Goal: Task Accomplishment & Management: Use online tool/utility

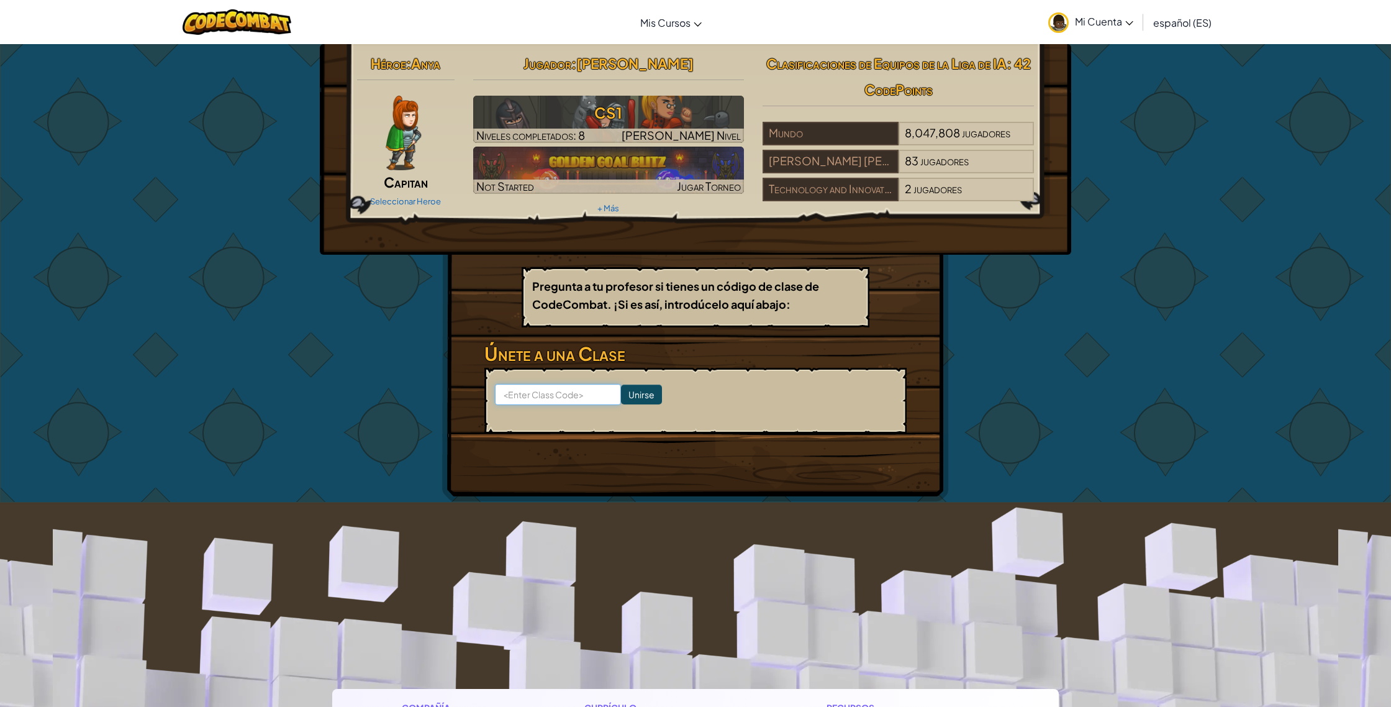
click at [583, 391] on input at bounding box center [558, 394] width 126 height 21
type input "JumpShipType"
click at [623, 395] on input "Unirse" at bounding box center [641, 394] width 41 height 20
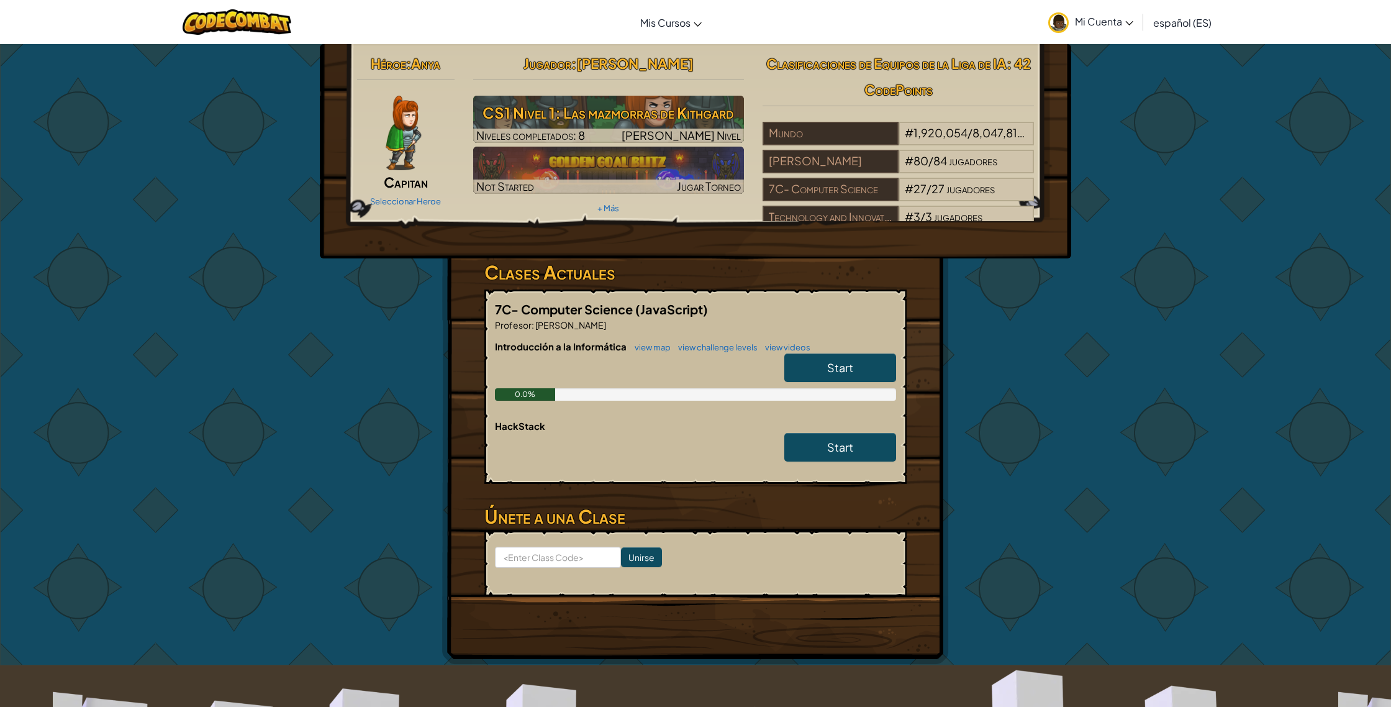
click at [868, 363] on link "Start" at bounding box center [840, 367] width 112 height 29
select select "es-ES"
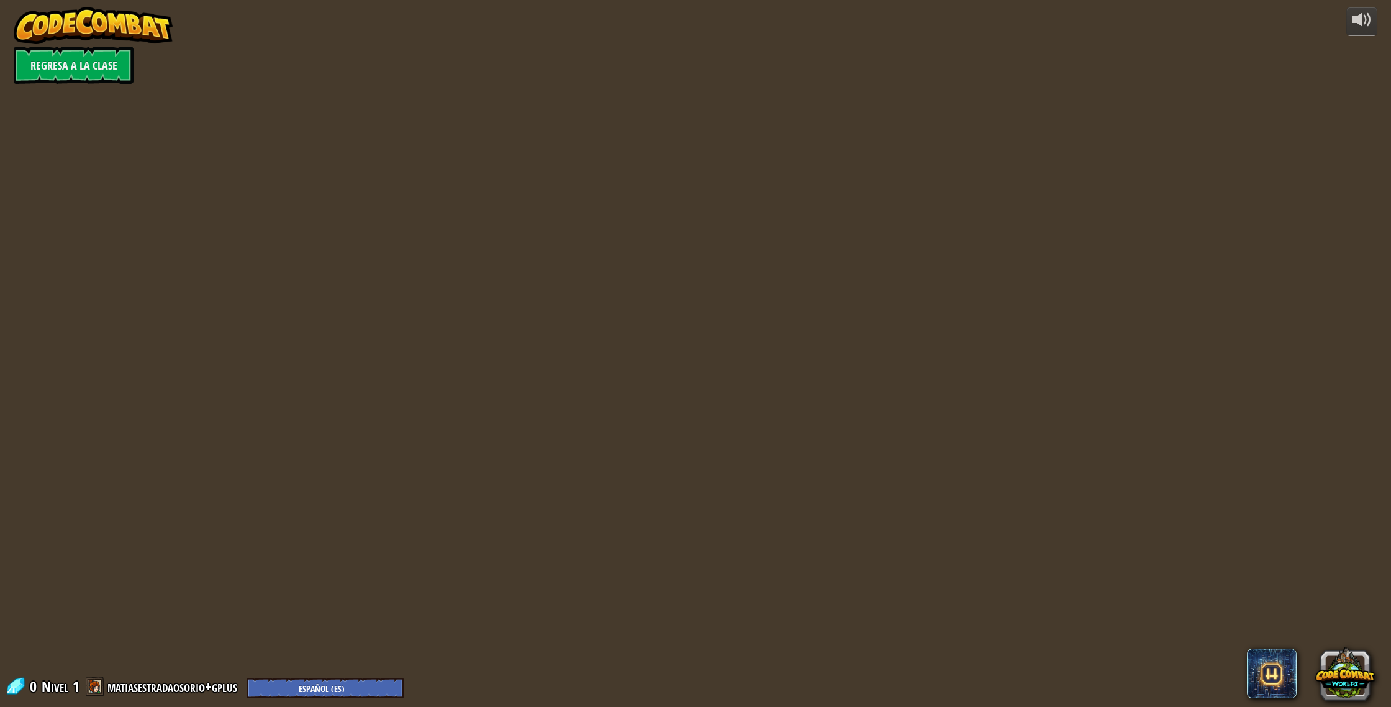
select select "es-ES"
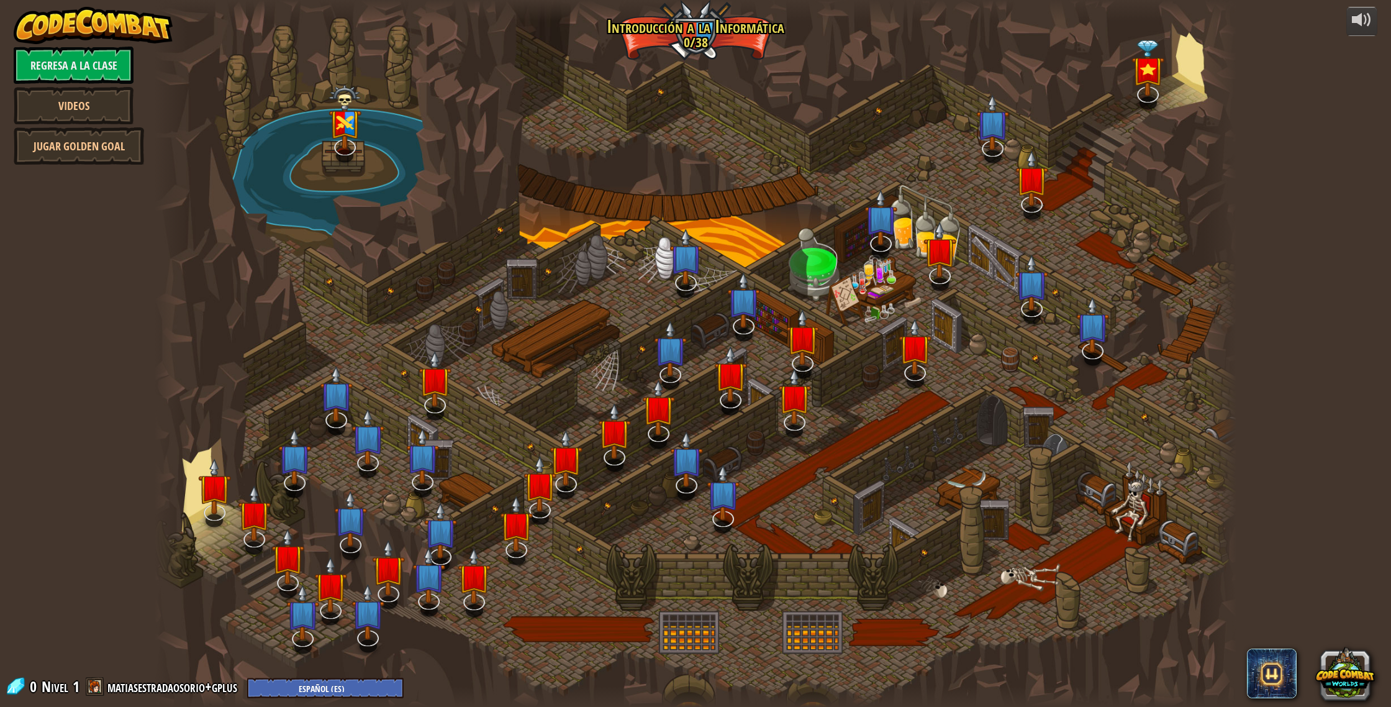
select select "es-ES"
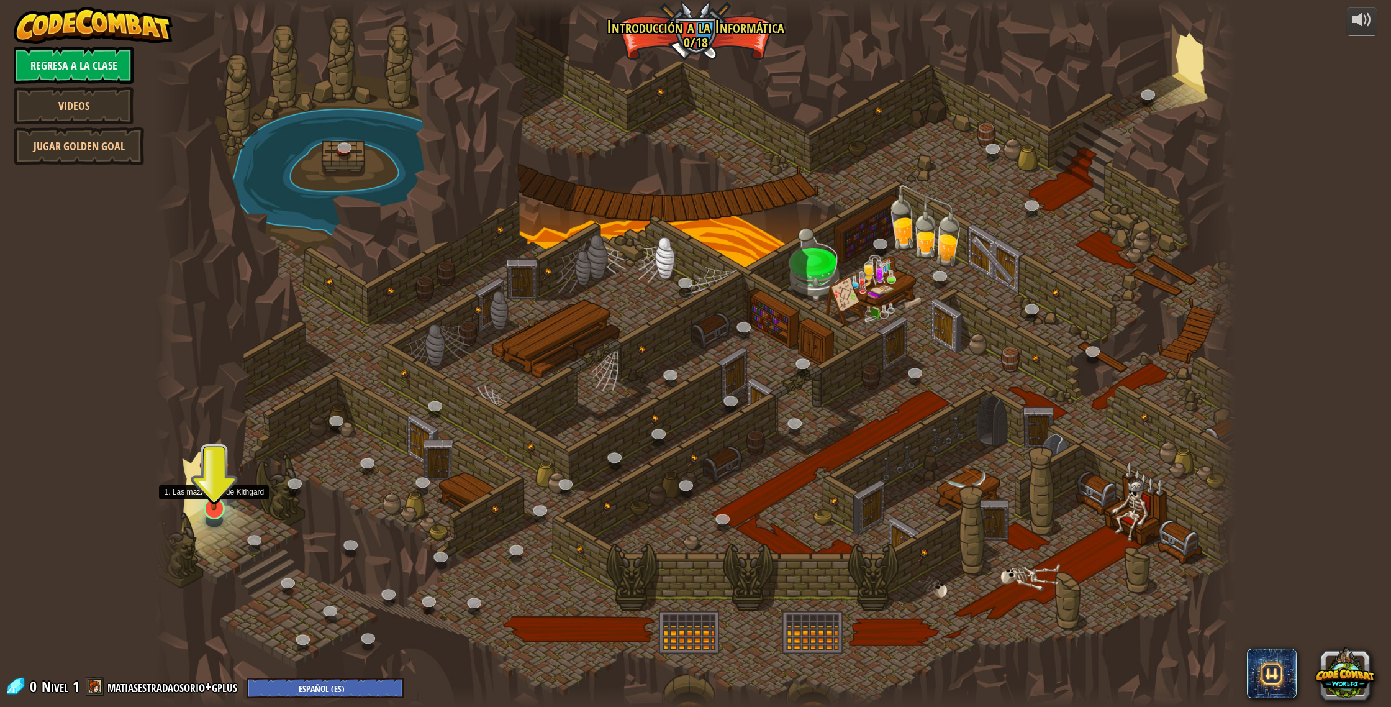
click at [217, 510] on div at bounding box center [215, 508] width 22 height 22
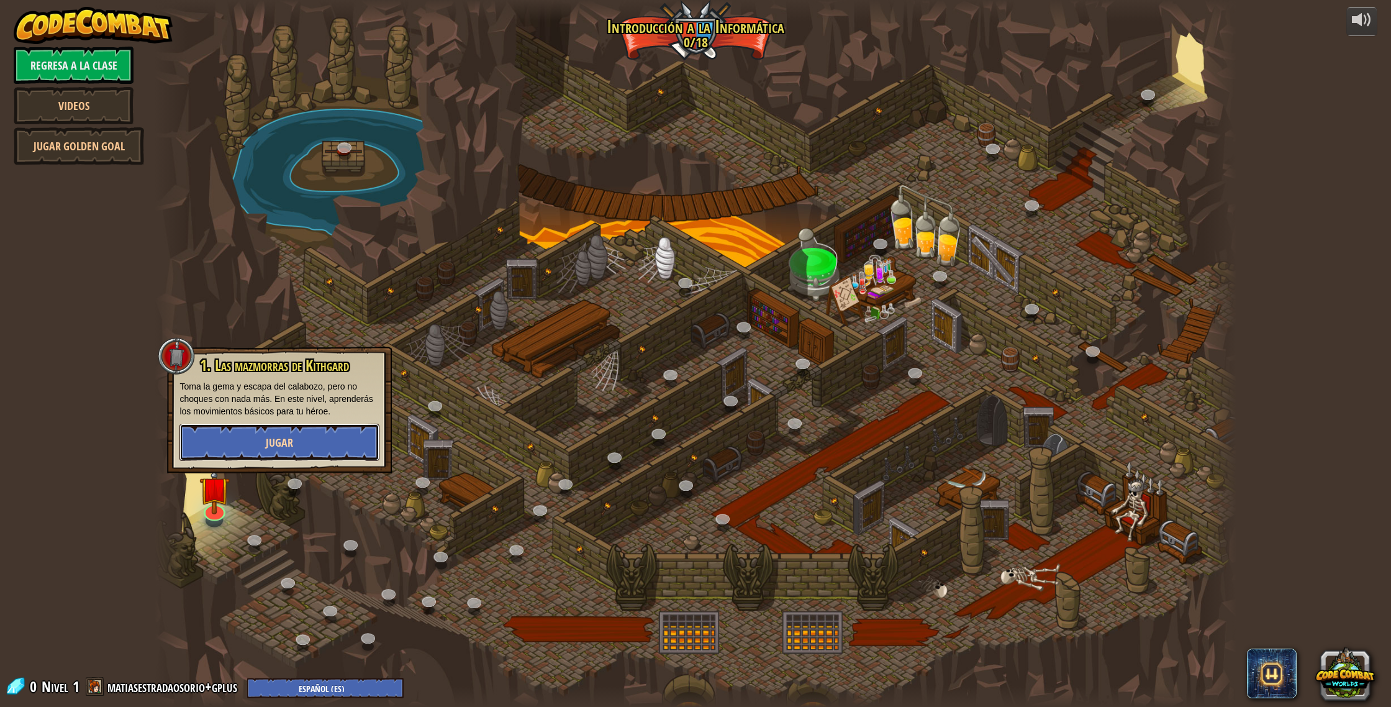
click at [235, 449] on button "Jugar" at bounding box center [279, 442] width 200 height 37
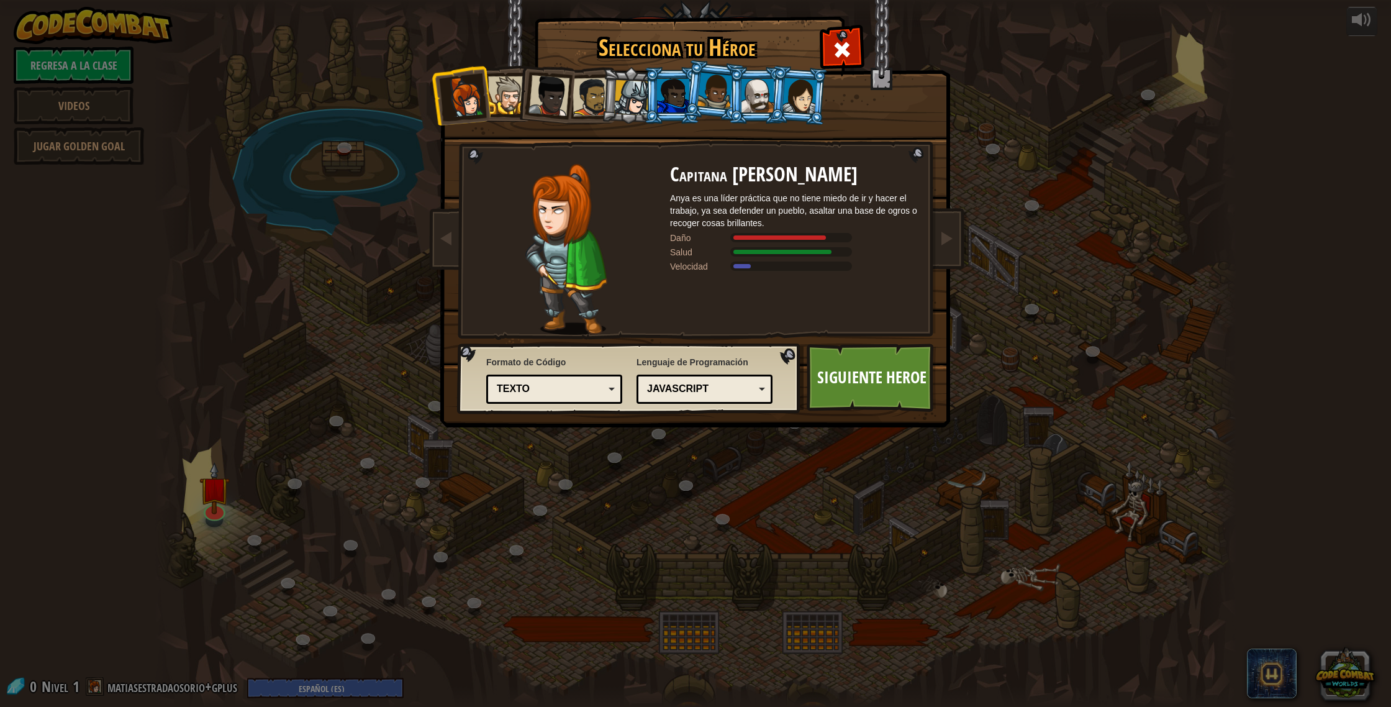
click at [511, 96] on div at bounding box center [507, 95] width 38 height 38
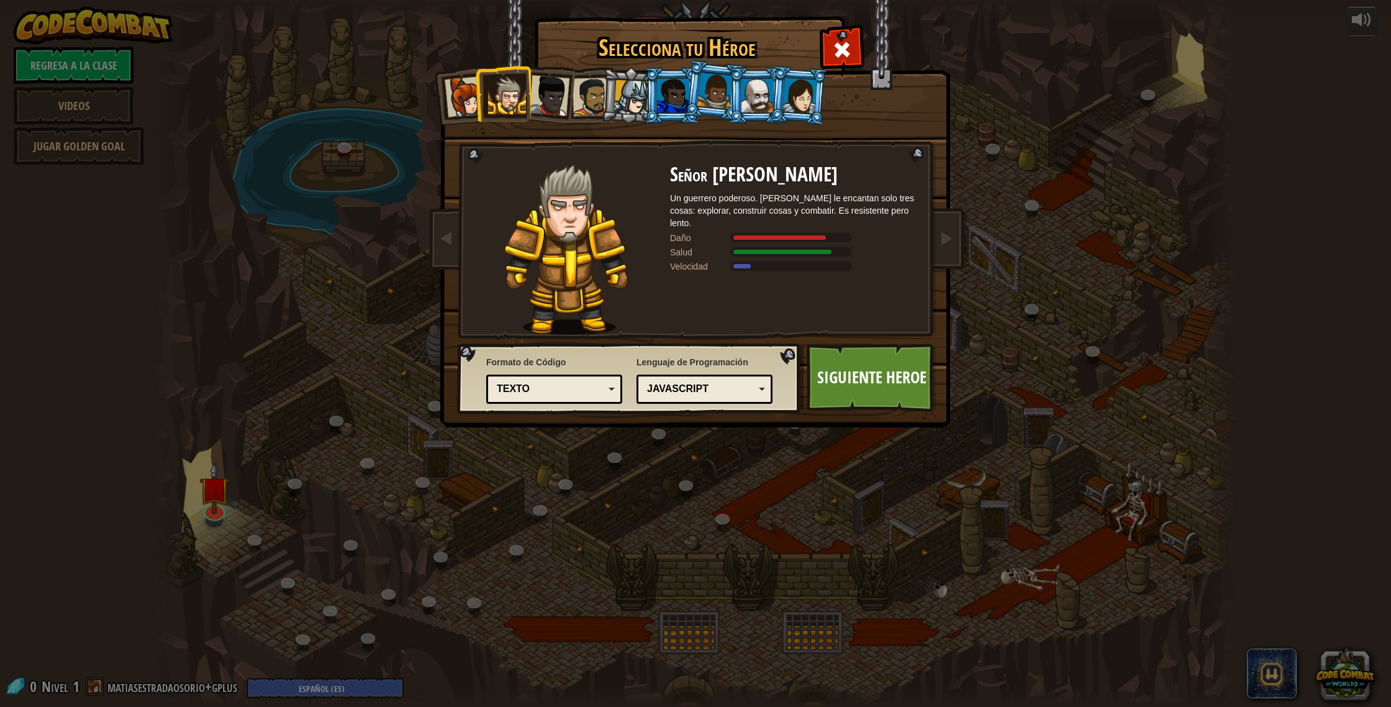
click at [472, 99] on div at bounding box center [465, 96] width 41 height 41
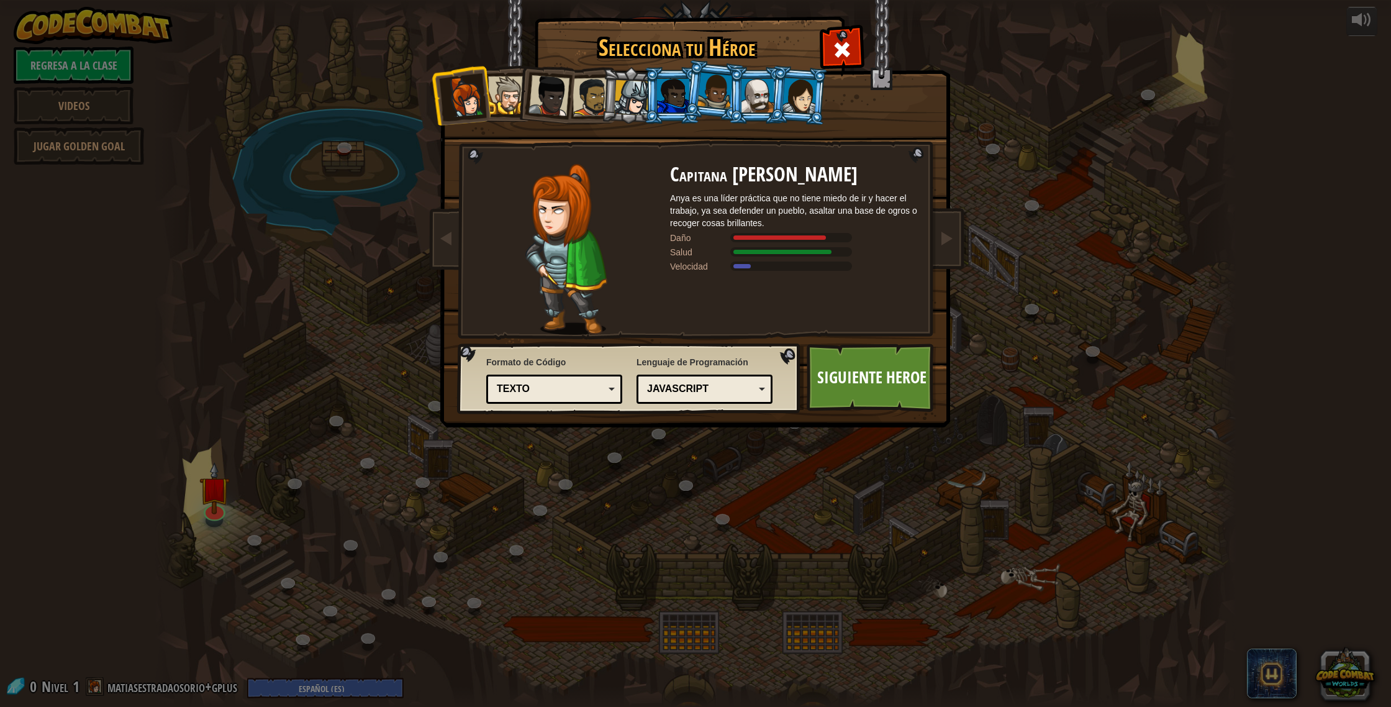
click at [505, 98] on div at bounding box center [507, 95] width 38 height 38
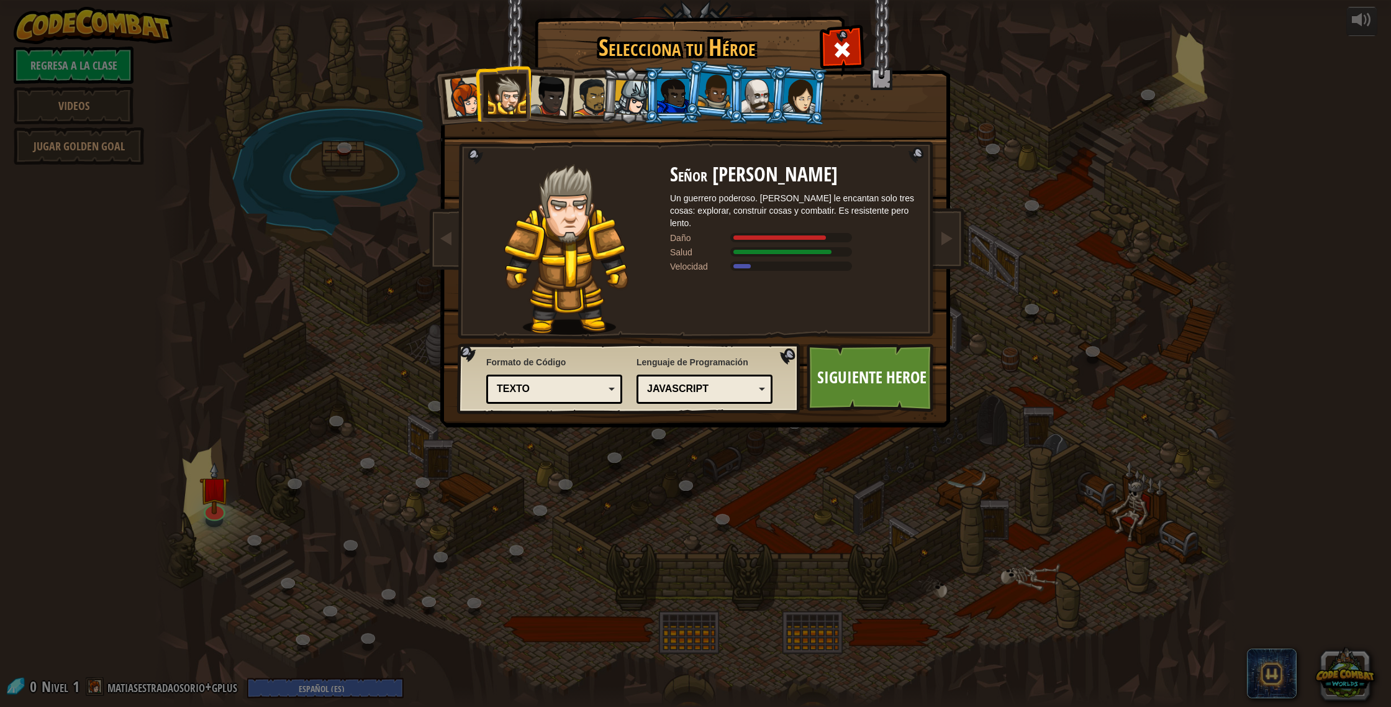
click at [544, 91] on div at bounding box center [548, 95] width 41 height 41
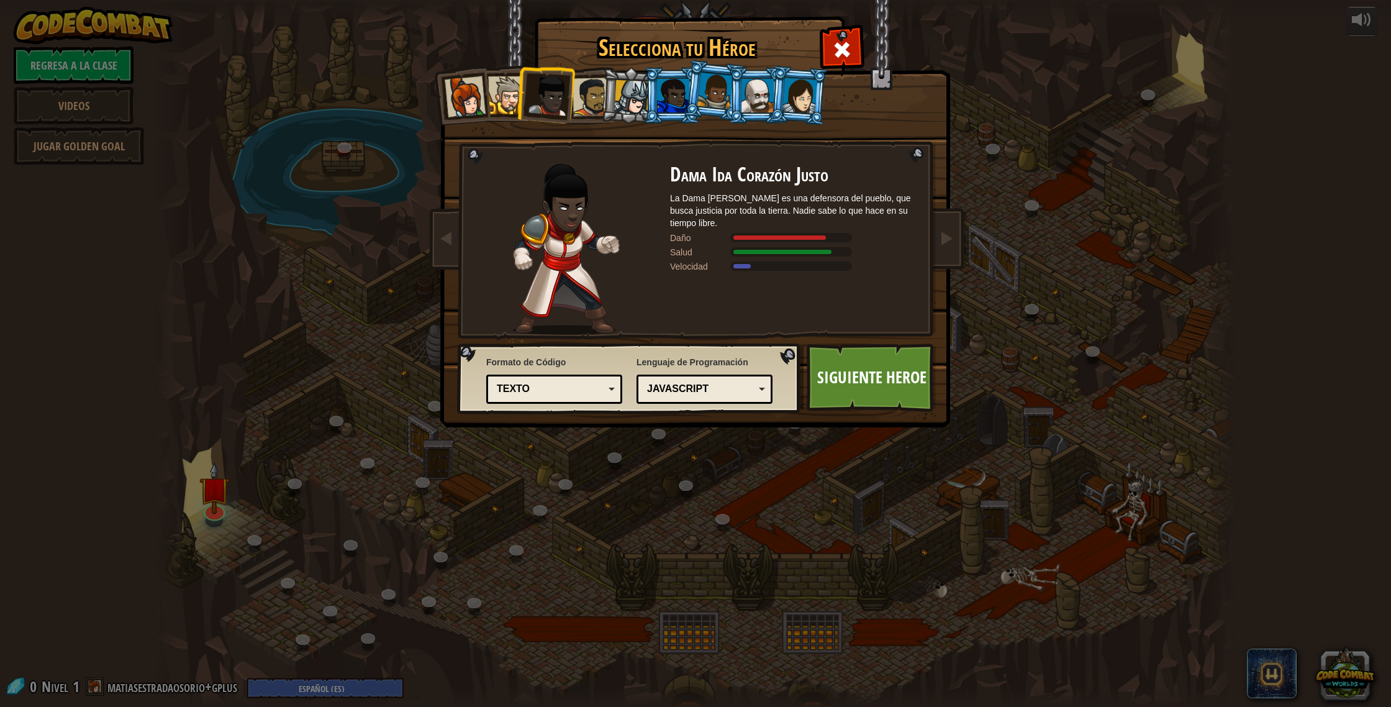
click at [596, 93] on div at bounding box center [592, 97] width 39 height 39
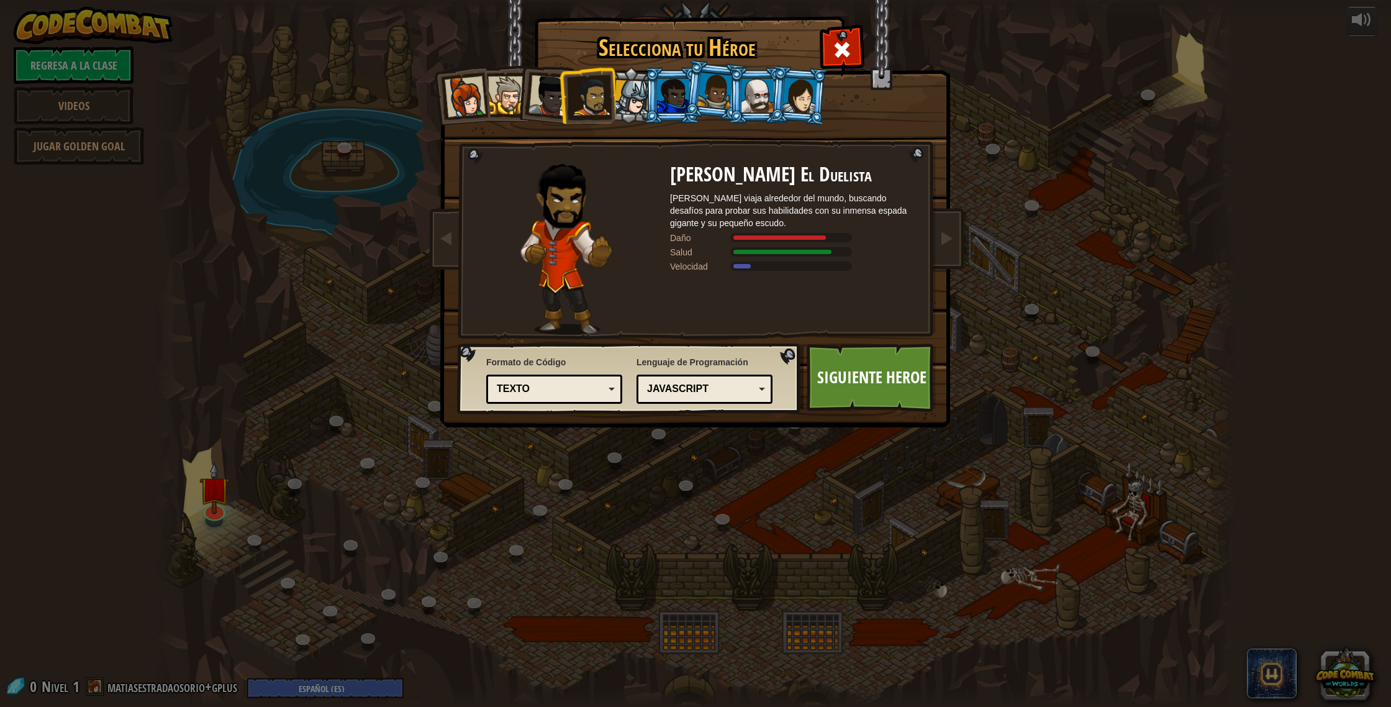
click at [636, 94] on div at bounding box center [631, 97] width 35 height 35
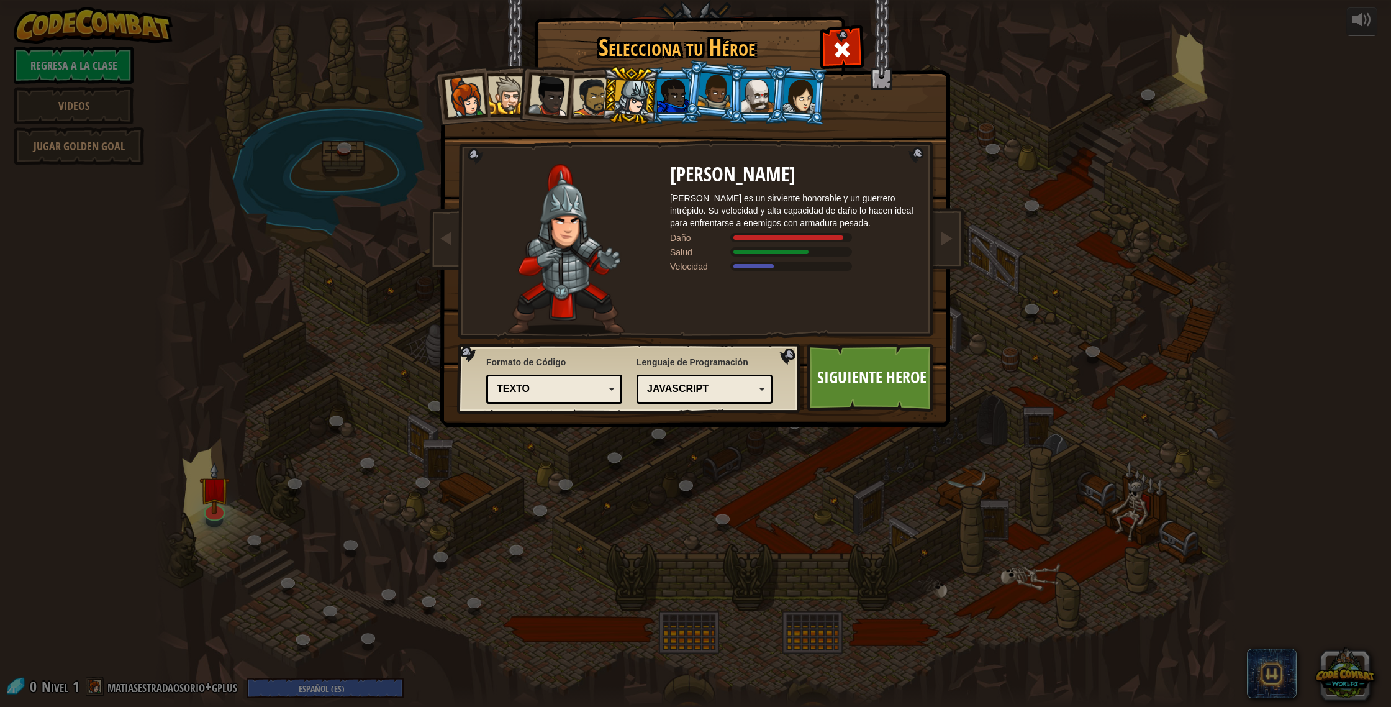
click at [665, 92] on div at bounding box center [673, 96] width 32 height 34
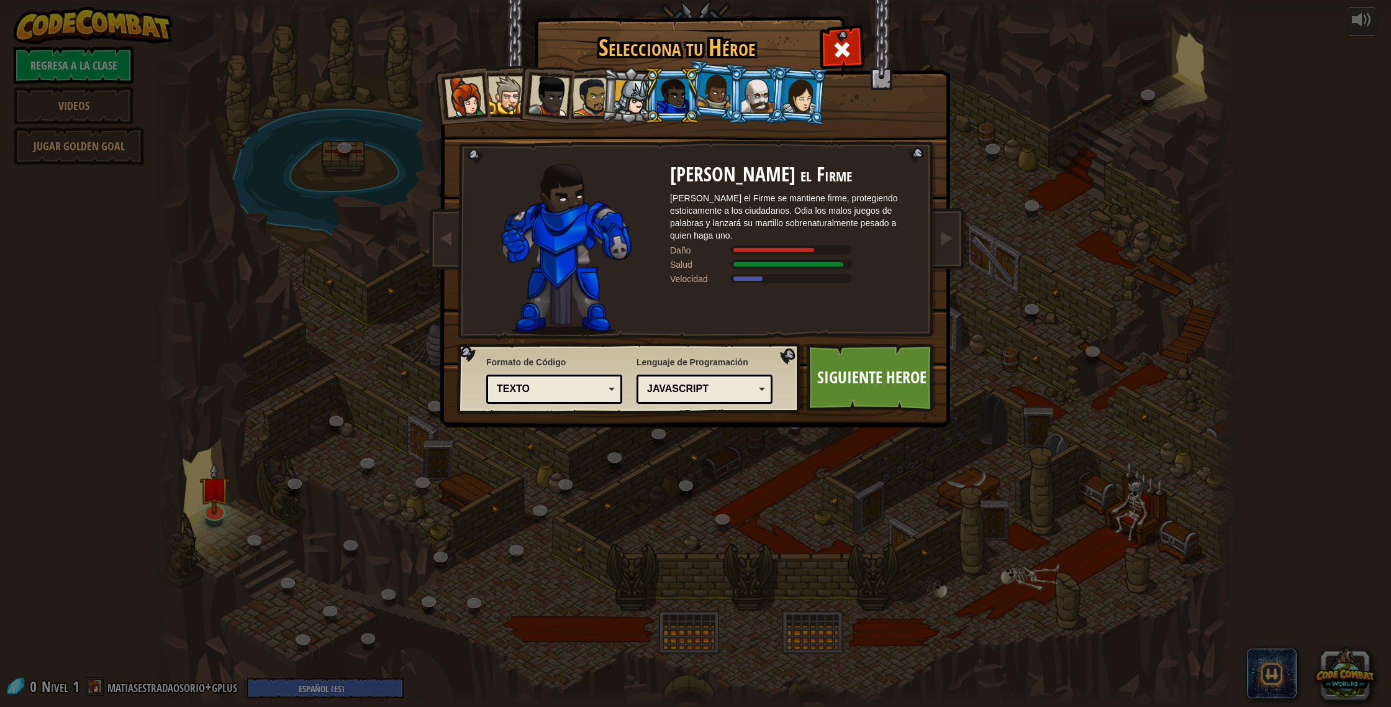
click at [696, 93] on li at bounding box center [672, 95] width 56 height 57
click at [707, 95] on div at bounding box center [714, 91] width 35 height 37
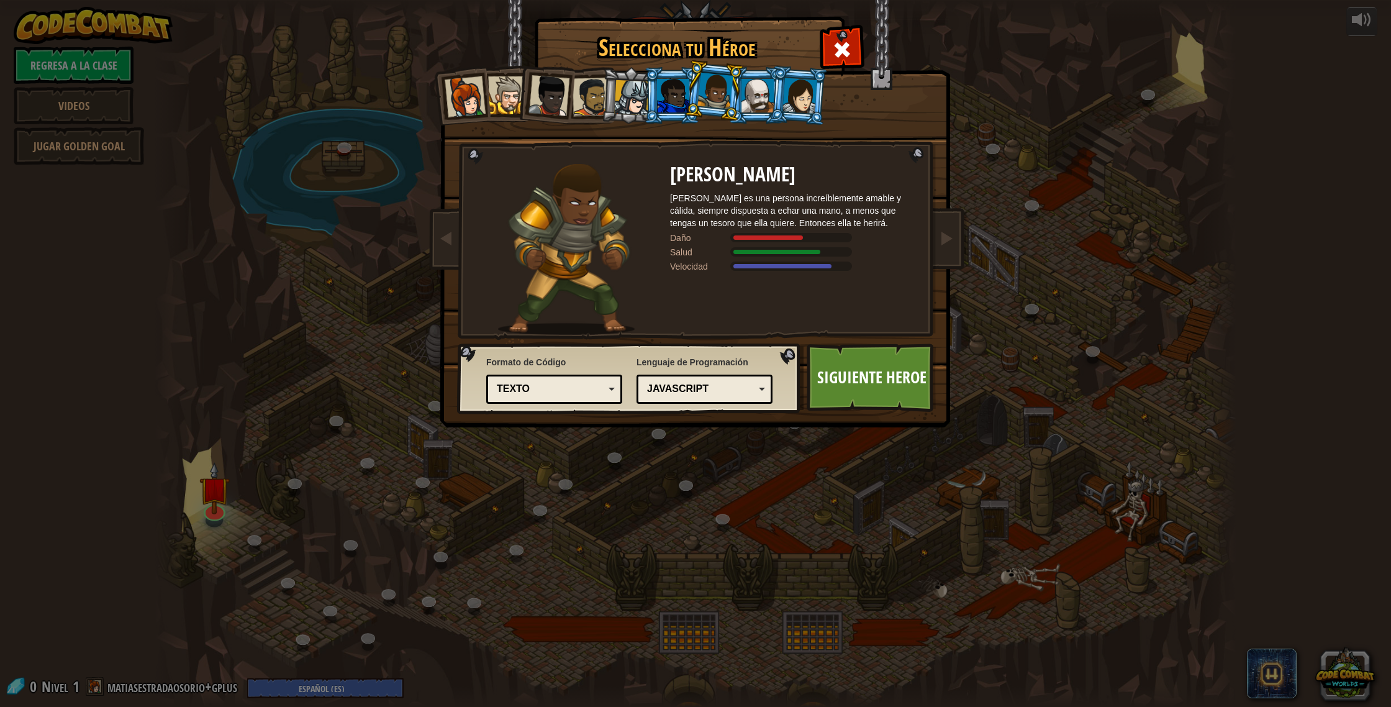
click at [756, 106] on div at bounding box center [757, 96] width 32 height 34
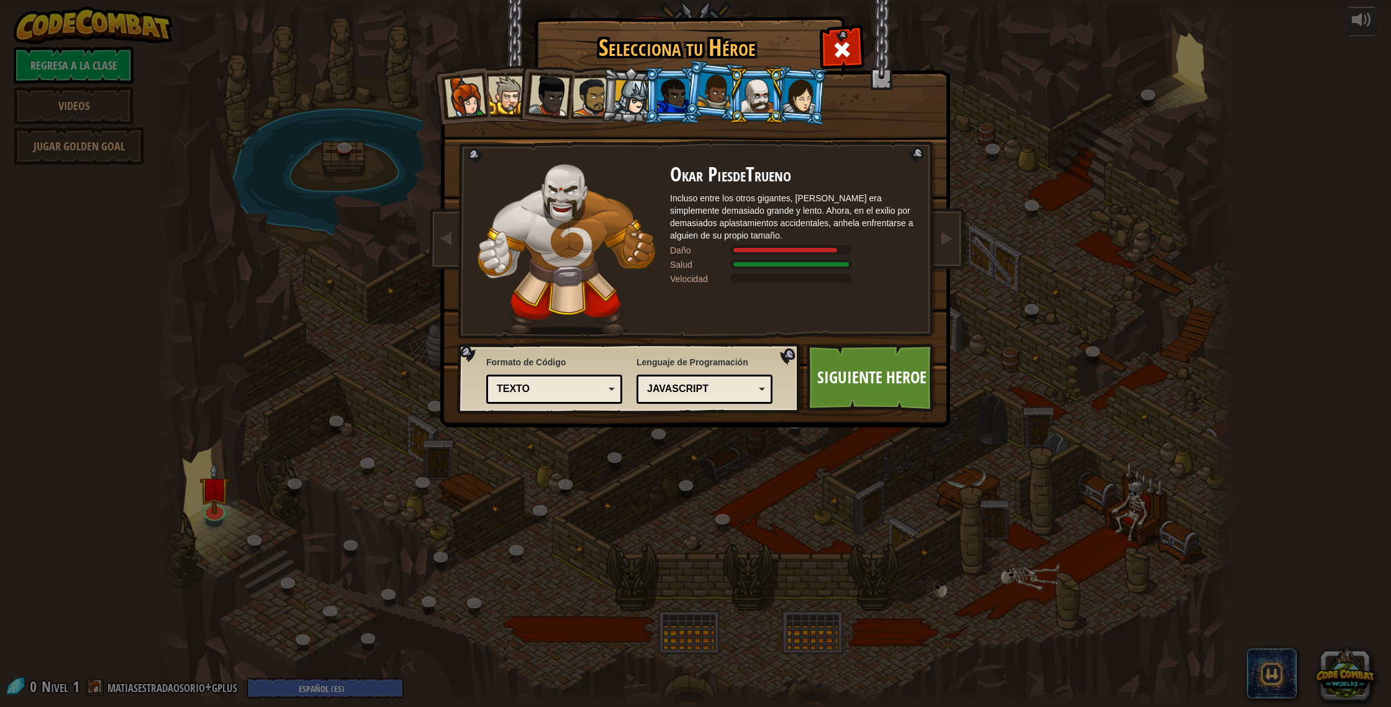
click at [791, 101] on div at bounding box center [799, 95] width 35 height 35
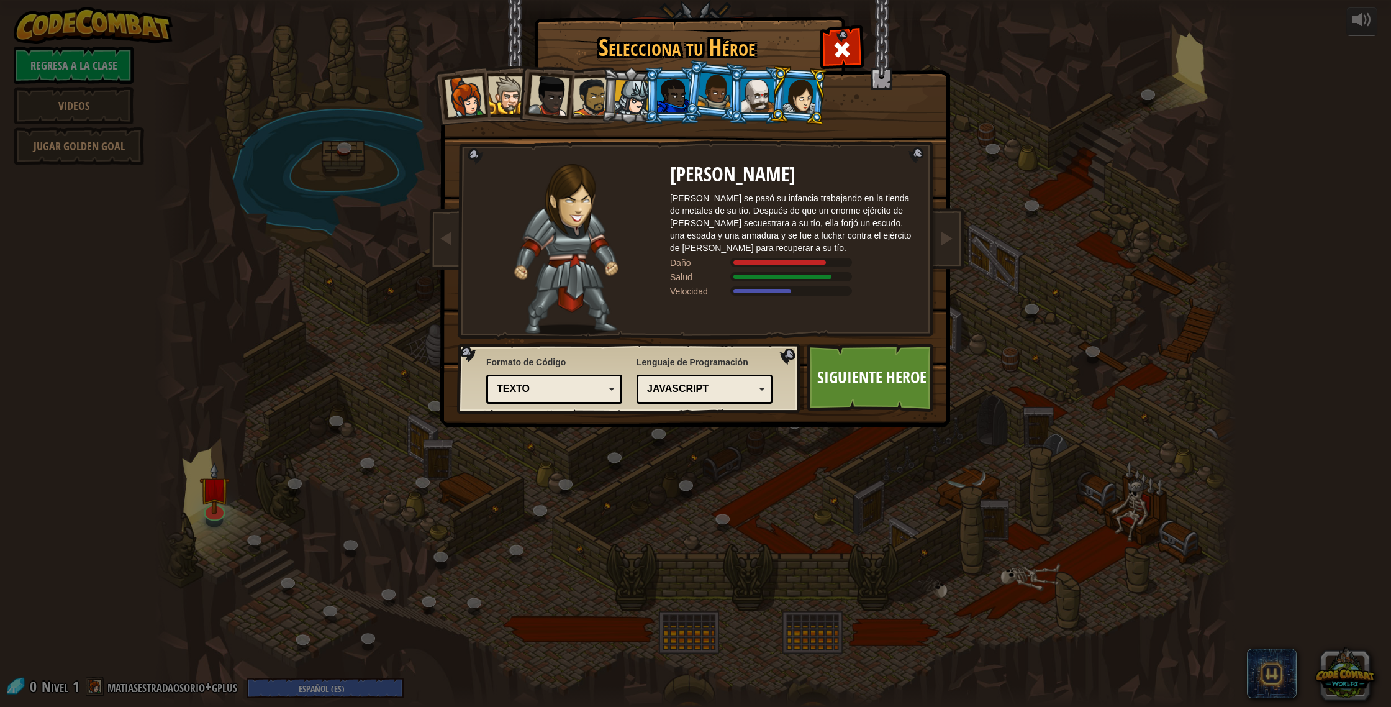
click at [722, 100] on div at bounding box center [714, 91] width 35 height 37
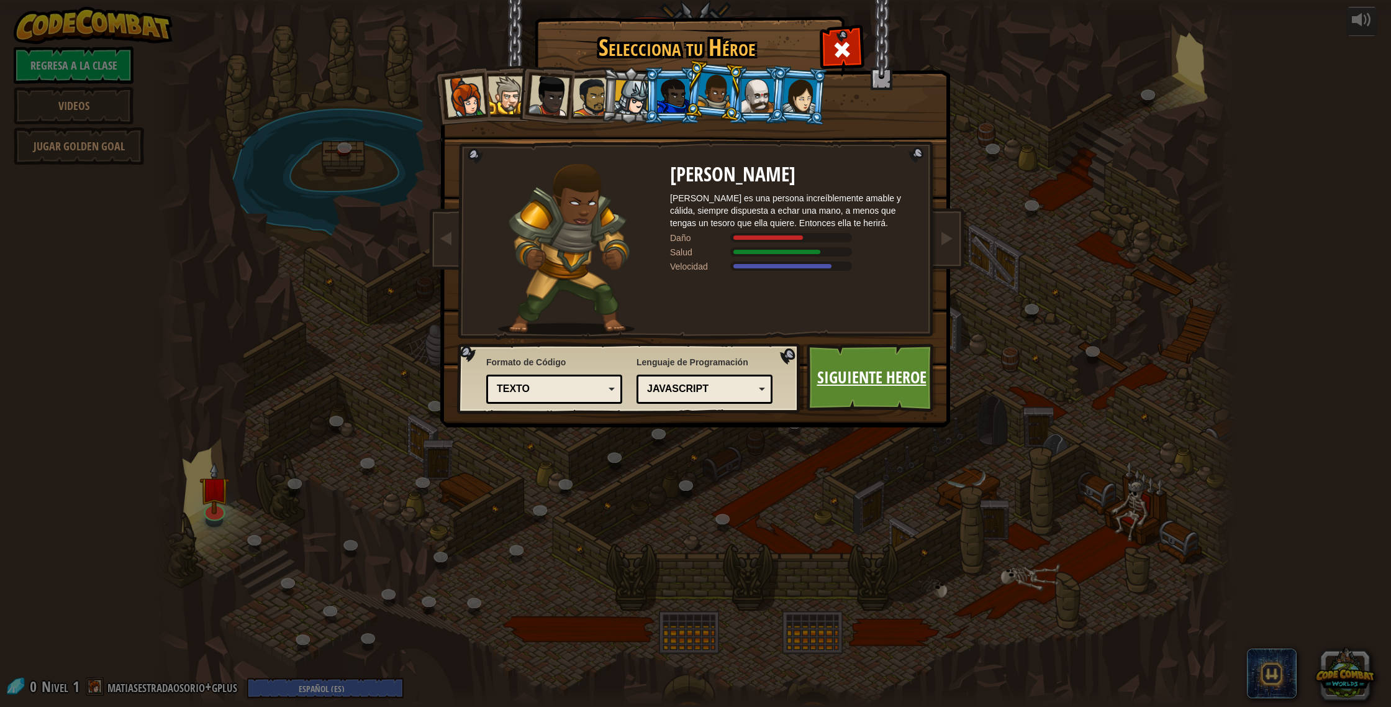
click at [843, 374] on link "Siguiente Heroe" at bounding box center [872, 377] width 130 height 68
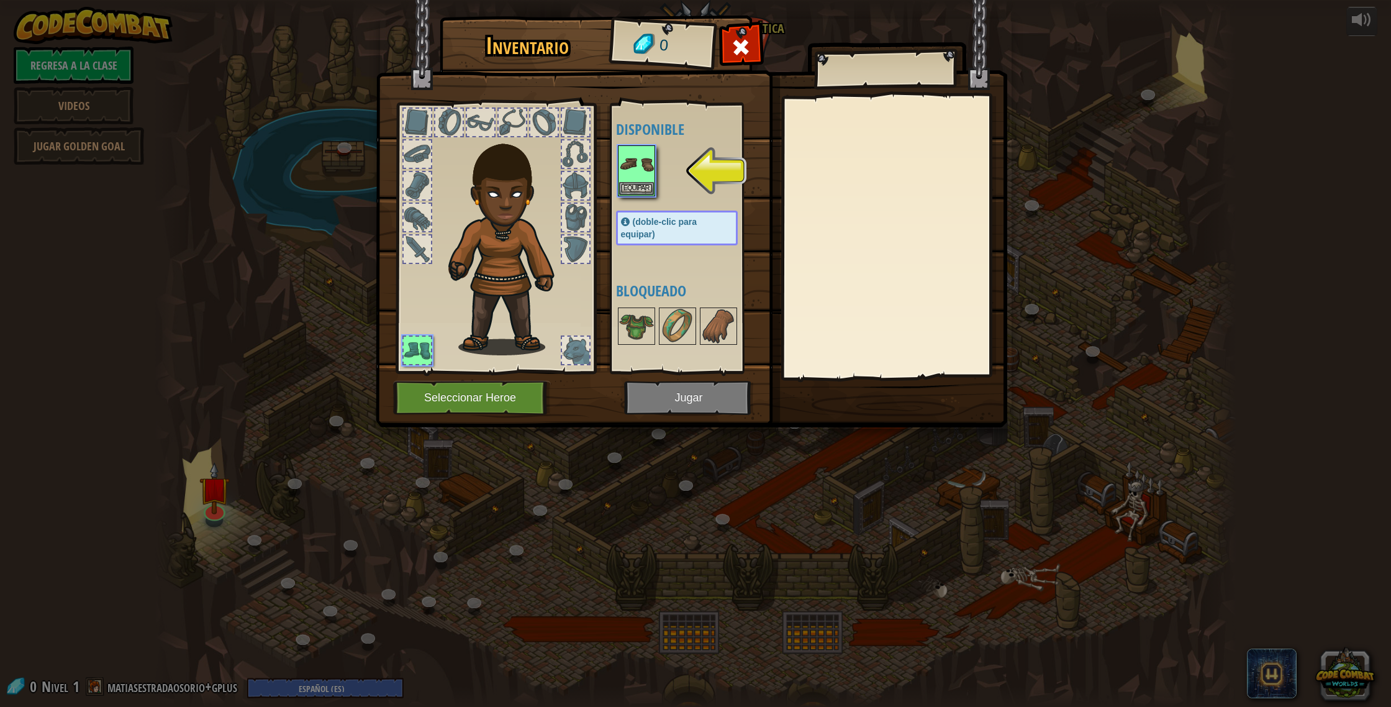
click at [576, 211] on div at bounding box center [575, 217] width 27 height 27
click at [641, 327] on img at bounding box center [636, 326] width 35 height 35
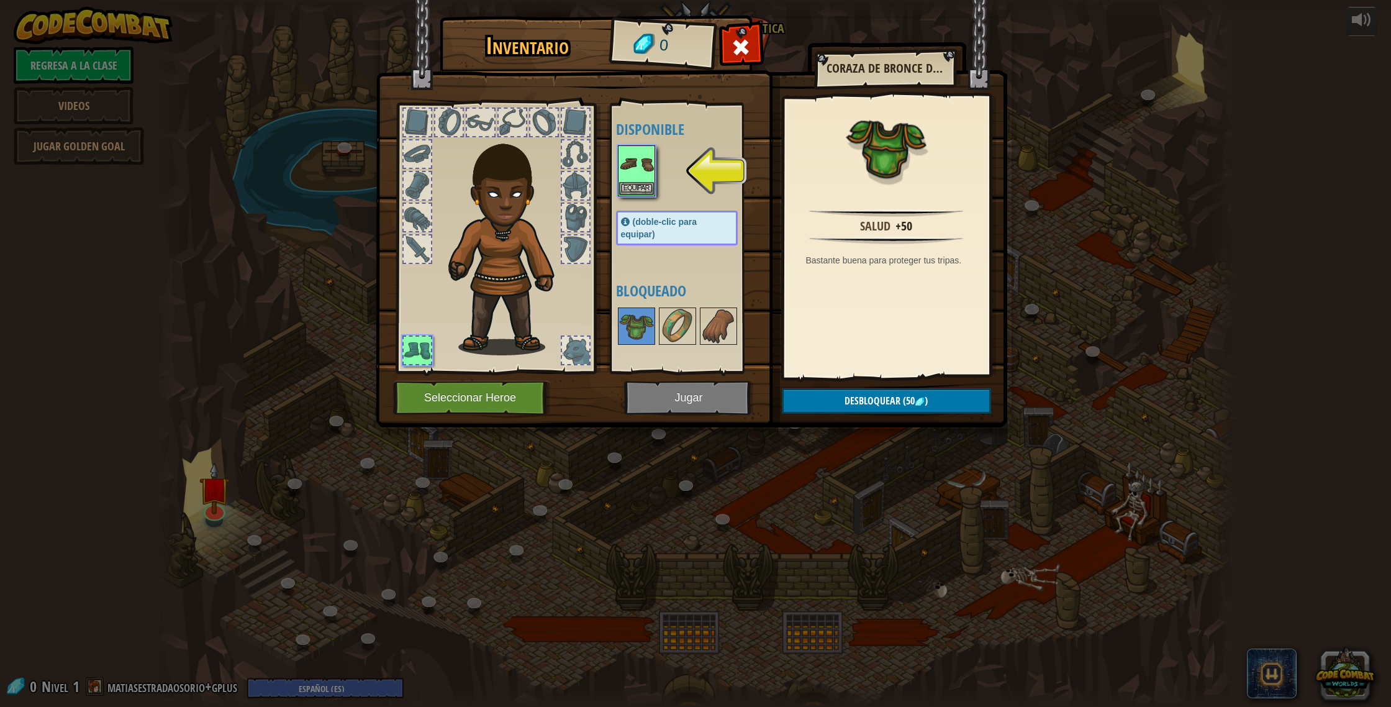
drag, startPoint x: 631, startPoint y: 320, endPoint x: 517, endPoint y: 251, distance: 133.2
click at [512, 245] on div "Inventario 0 Disponible Equipar (doble-clic para equipar) Bloqueado Coraza de B…" at bounding box center [696, 224] width 632 height 410
click at [653, 154] on img at bounding box center [636, 164] width 35 height 35
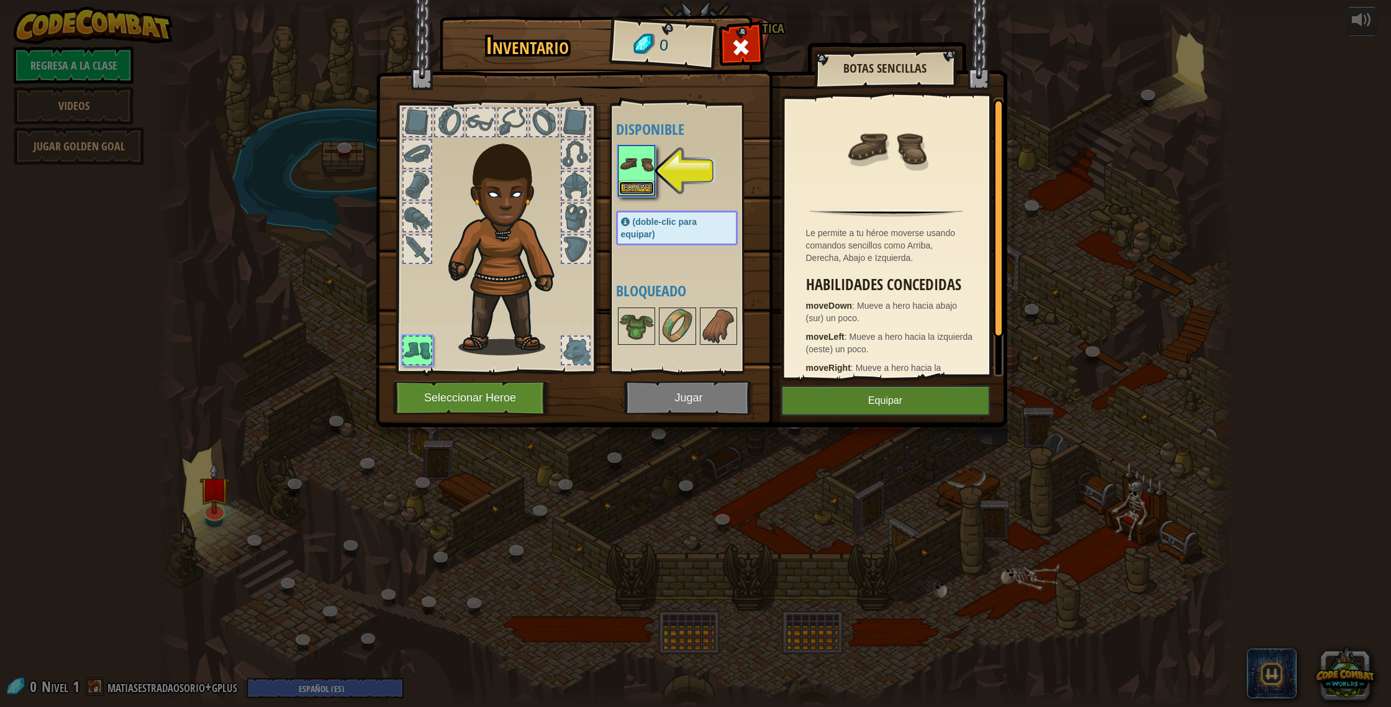
click at [641, 187] on button "Equipar" at bounding box center [636, 187] width 35 height 13
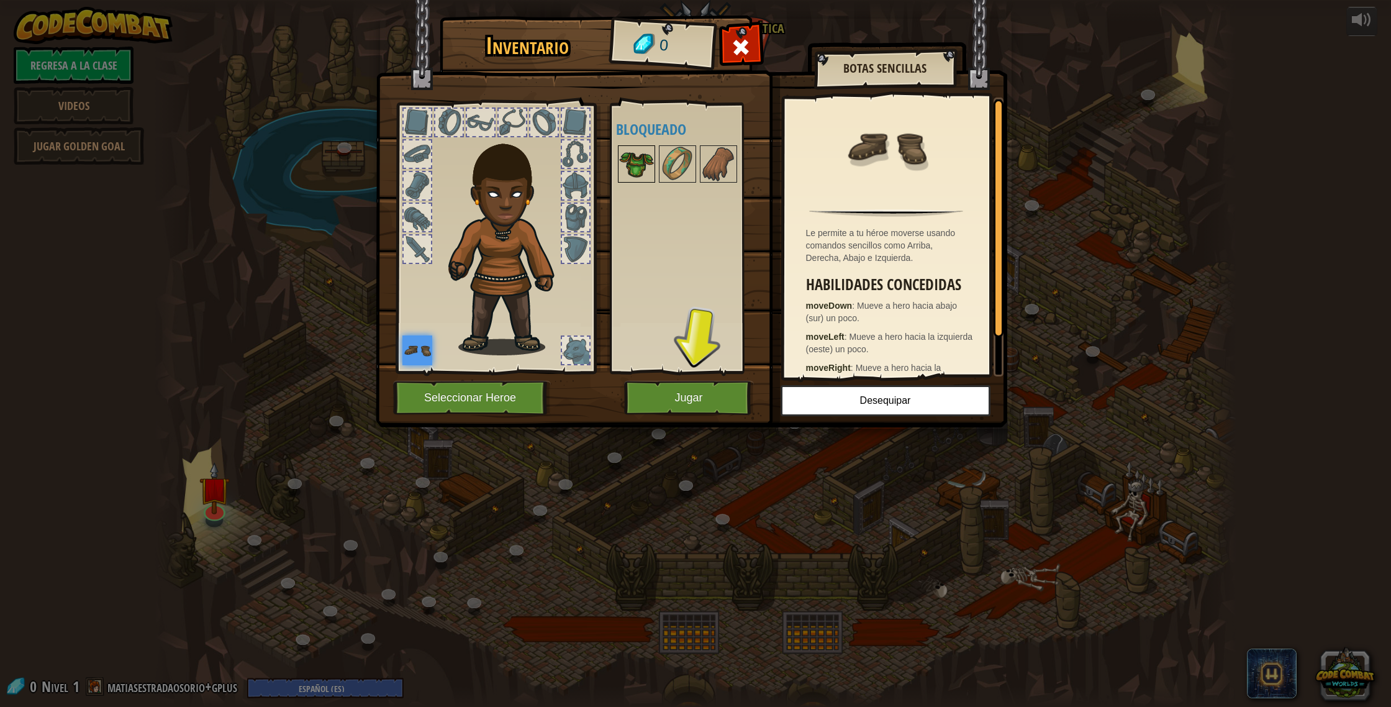
click at [636, 160] on img at bounding box center [636, 164] width 35 height 35
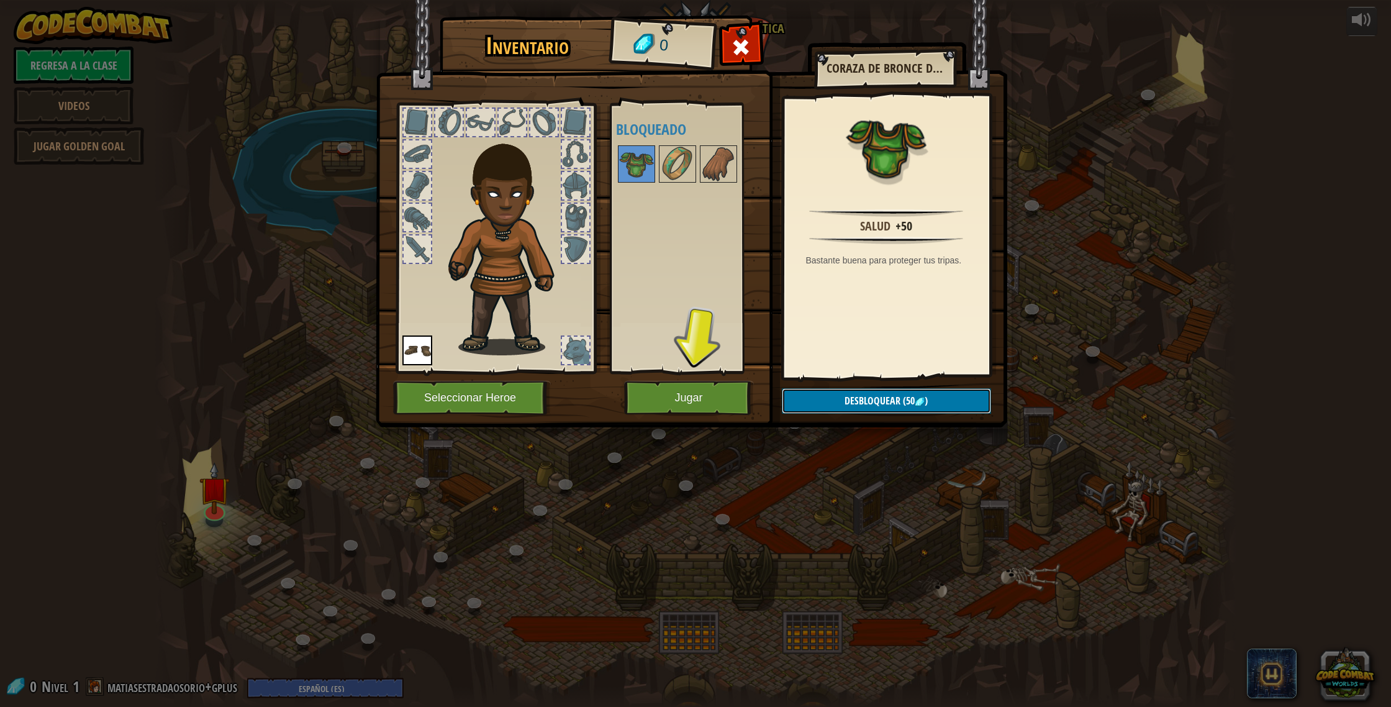
click at [900, 401] on span "(50" at bounding box center [907, 401] width 14 height 14
click at [698, 390] on button "Jugar" at bounding box center [689, 398] width 130 height 34
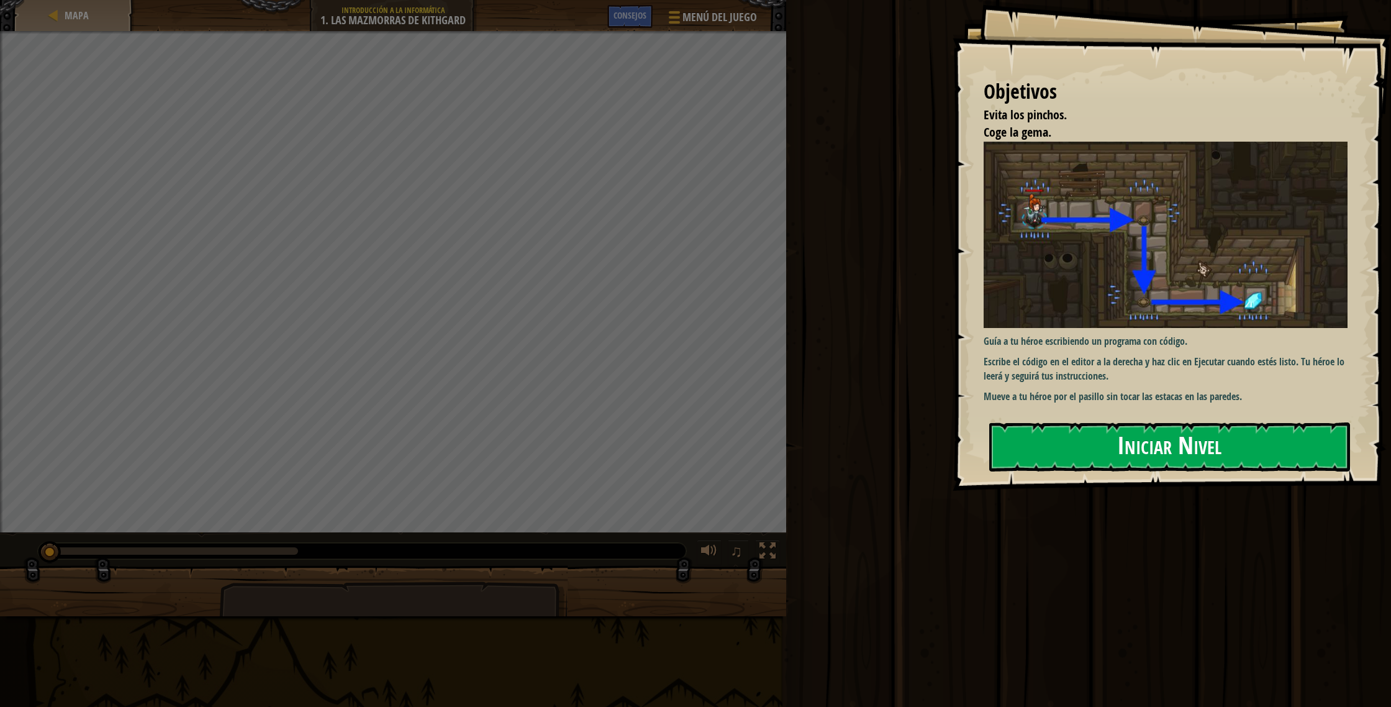
drag, startPoint x: 1125, startPoint y: 438, endPoint x: 1113, endPoint y: 438, distance: 11.2
click at [1125, 438] on button "Iniciar Nivel" at bounding box center [1169, 446] width 361 height 49
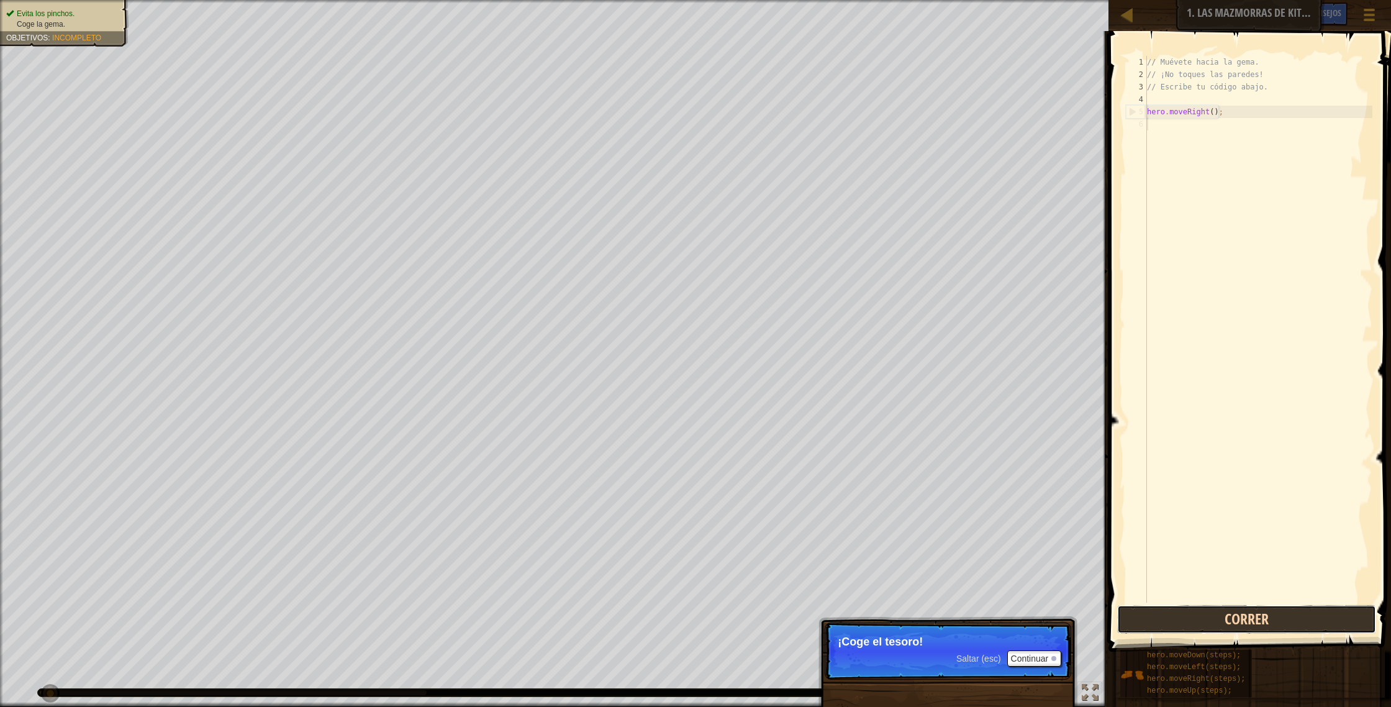
click at [1255, 621] on button "Correr" at bounding box center [1247, 619] width 260 height 29
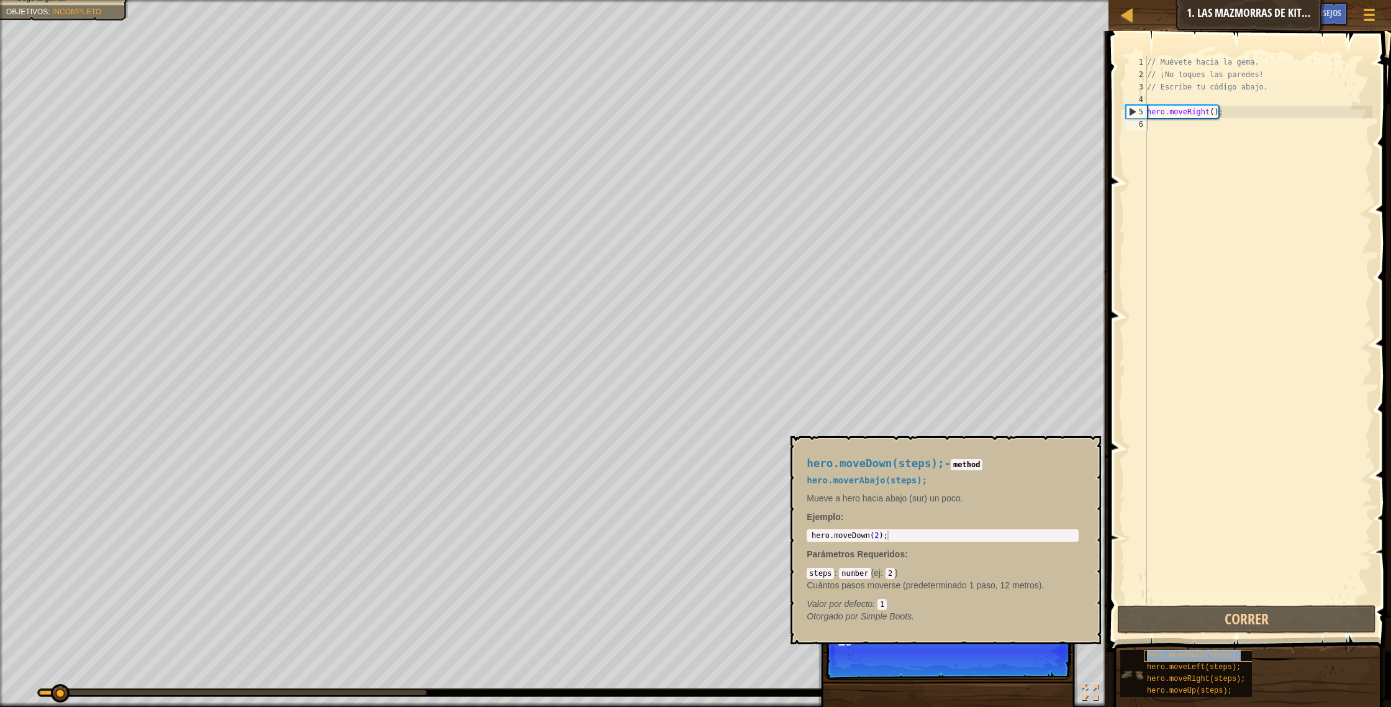
click at [1158, 656] on span "hero.moveDown(steps);" at bounding box center [1194, 655] width 94 height 9
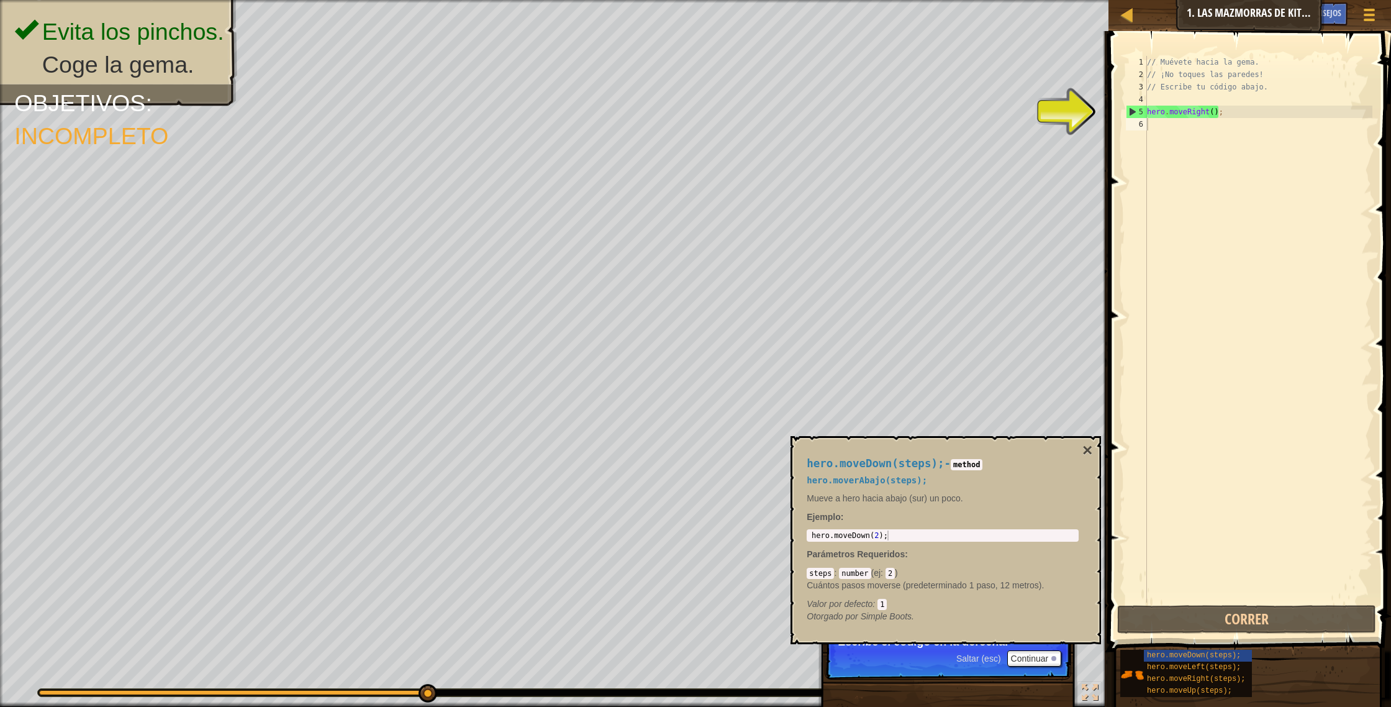
drag, startPoint x: 1181, startPoint y: 651, endPoint x: 1207, endPoint y: 212, distance: 439.2
click at [1207, 211] on div "Consejos Videos 1 2 3 4 5 6 // Muévete hacia la gema. // ¡No toques las paredes…" at bounding box center [1248, 365] width 286 height 669
click at [1192, 654] on span "hero.moveDown(steps);" at bounding box center [1194, 655] width 94 height 9
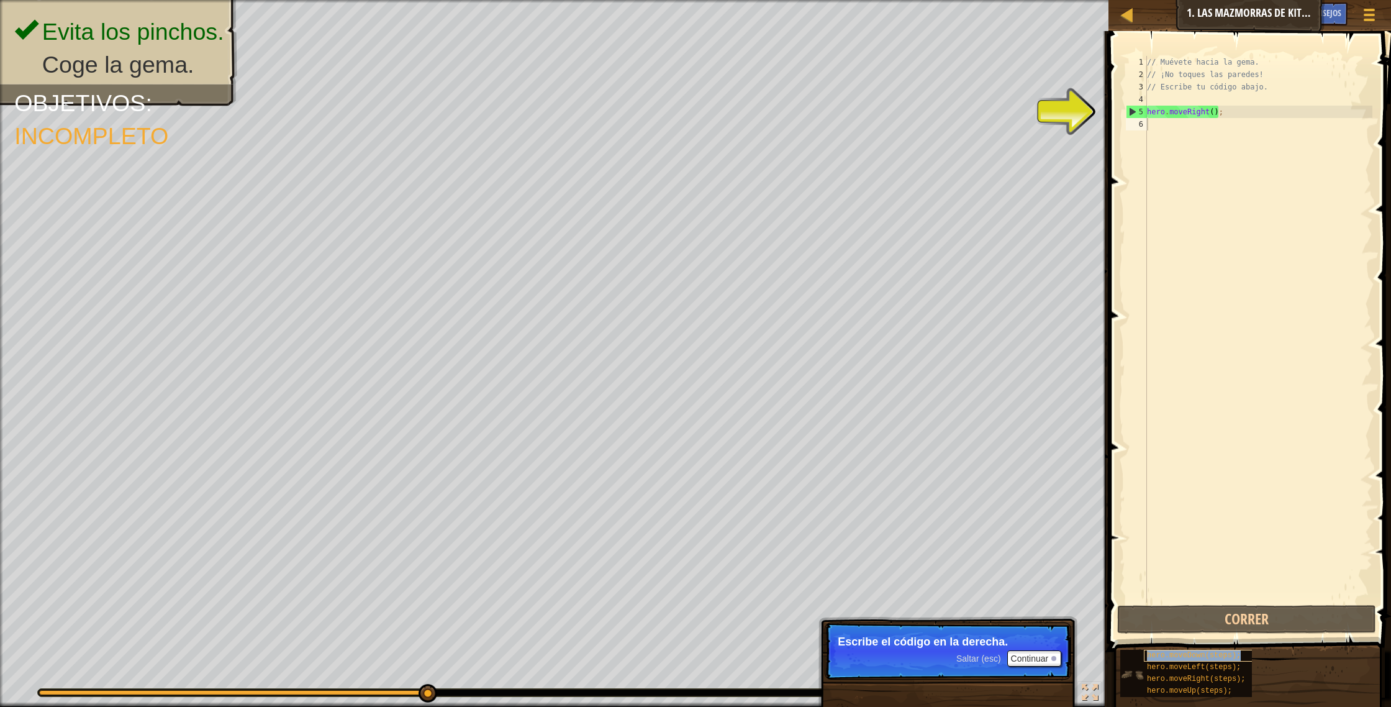
click at [1192, 654] on span "hero.moveDown(steps);" at bounding box center [1194, 655] width 94 height 9
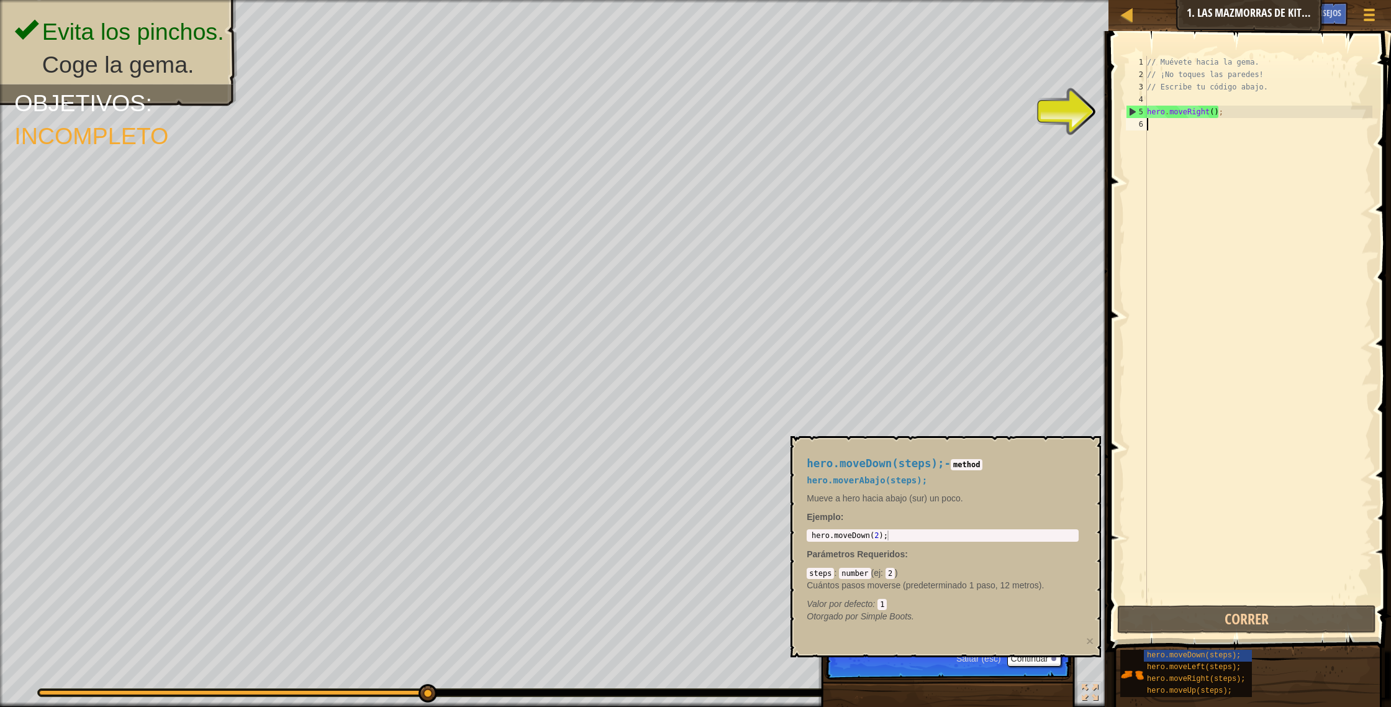
click at [1171, 137] on div "// Muévete hacia la gema. // ¡No toques las paredes! // Escribe tu código abajo…" at bounding box center [1259, 341] width 228 height 571
click at [1213, 566] on div "// Muévete hacia la gema. // ¡No toques las paredes! // Escribe tu código abajo…" at bounding box center [1259, 341] width 228 height 571
drag, startPoint x: 1132, startPoint y: 413, endPoint x: 1133, endPoint y: 399, distance: 13.7
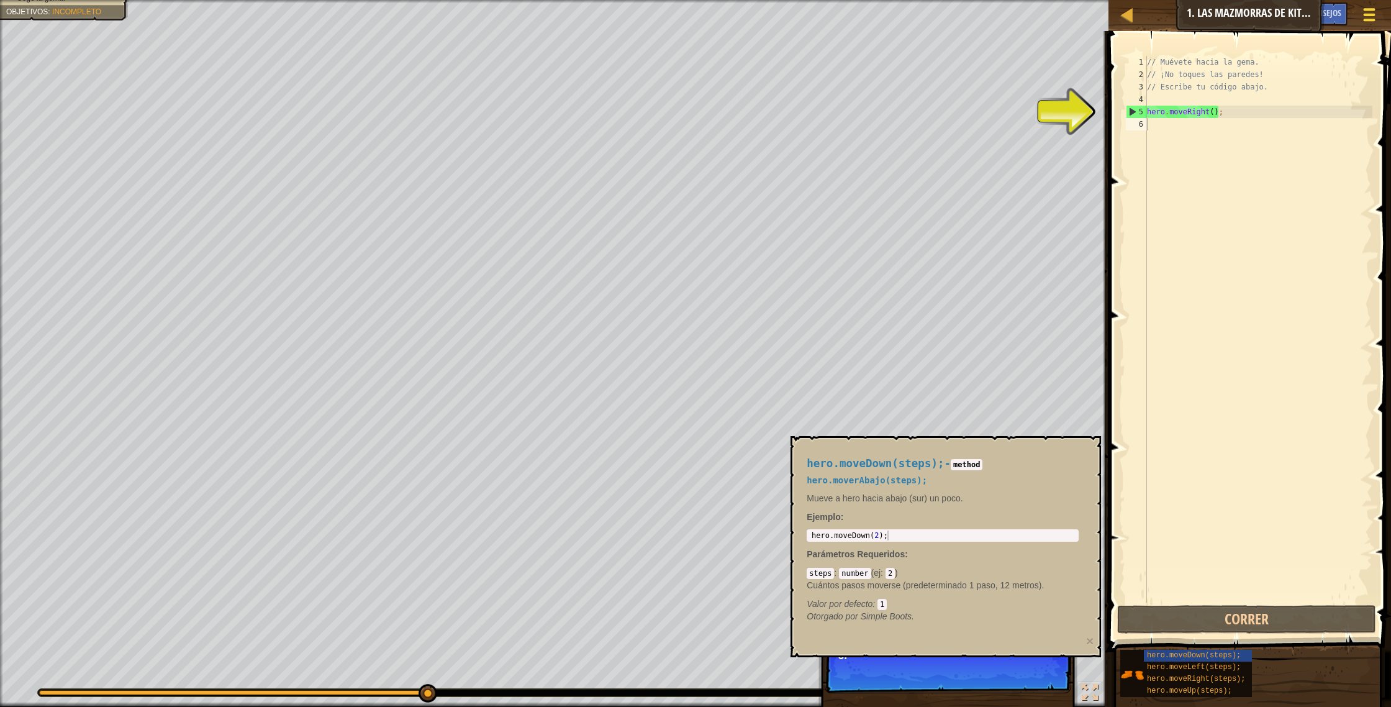
click at [1372, 12] on div at bounding box center [1369, 15] width 17 height 18
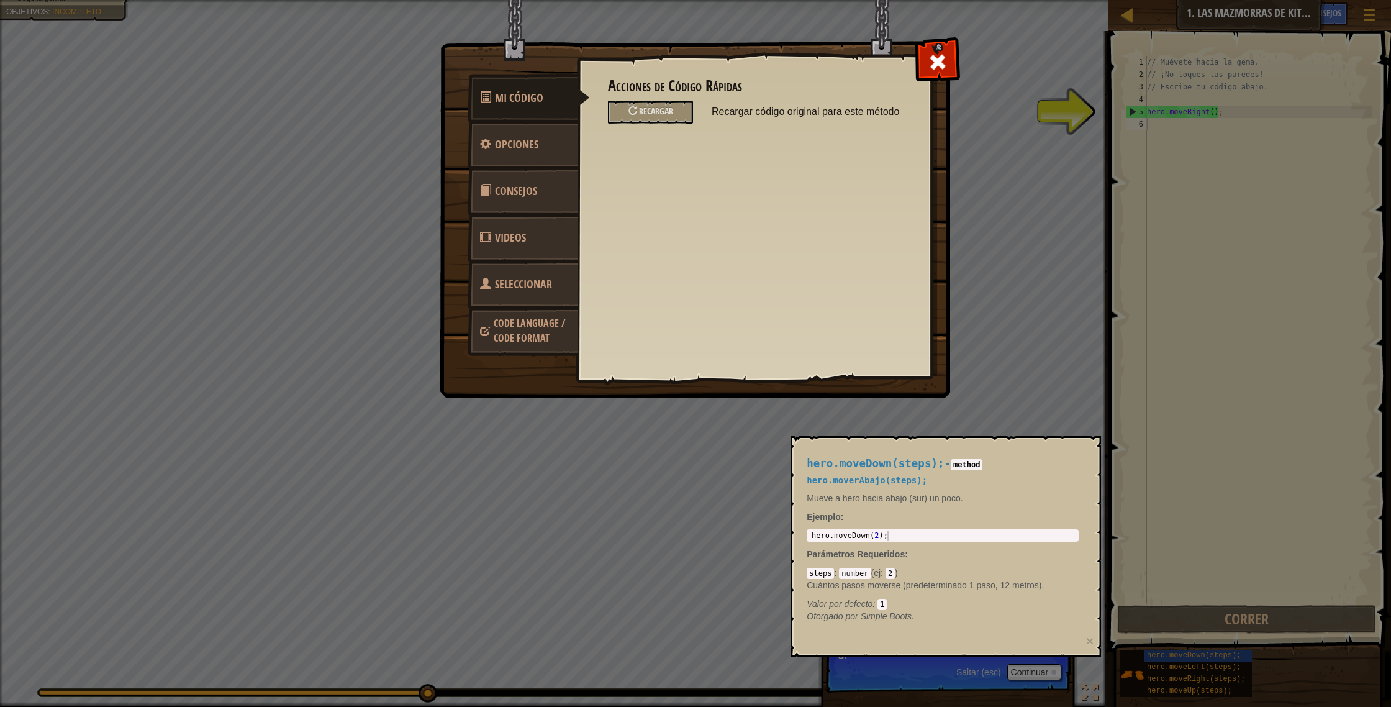
drag, startPoint x: 489, startPoint y: 502, endPoint x: 456, endPoint y: 450, distance: 62.5
click at [489, 502] on div "Mi Código Opciones Consejos Videos Seleccionar Heroe Code Language / Code Forma…" at bounding box center [695, 353] width 1391 height 707
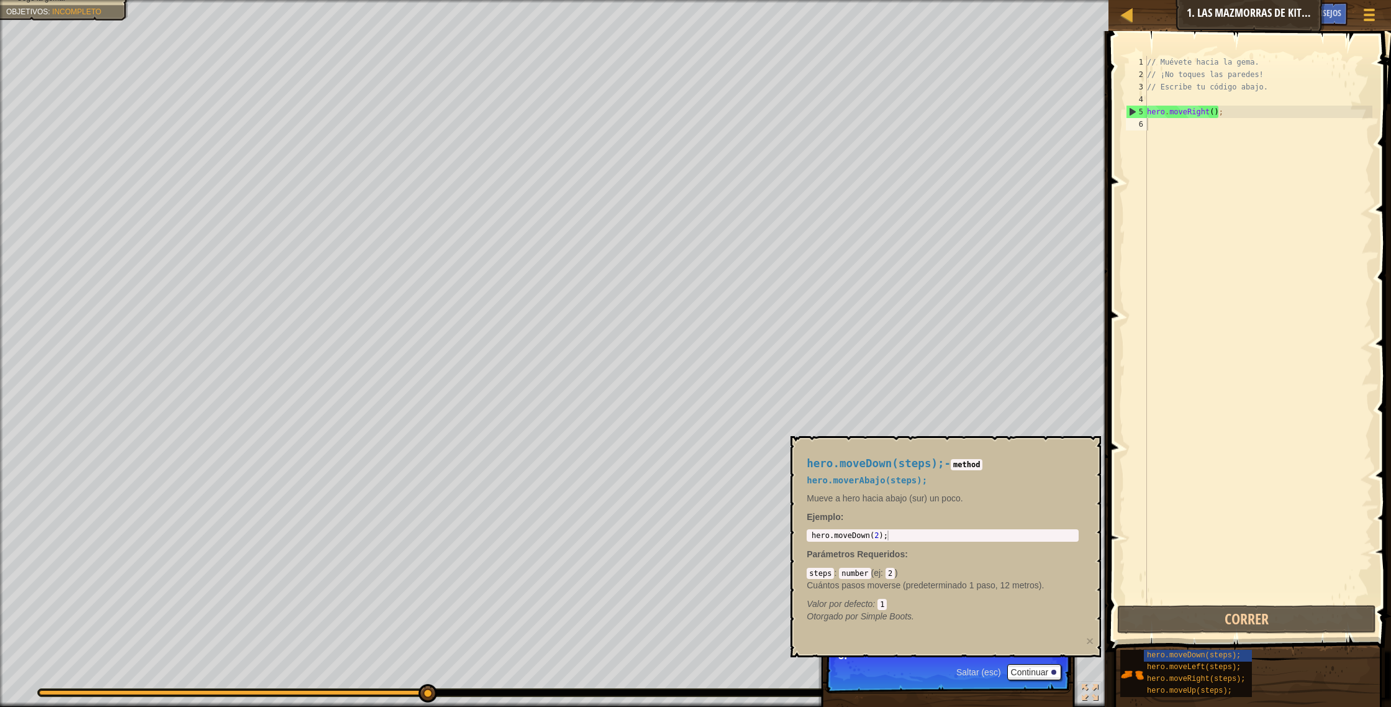
click at [1032, 11] on div "Mapa Introducción a la Informática 1. Las mazmorras de Kithgard Menú del Juego …" at bounding box center [695, 353] width 1391 height 707
click at [1124, 11] on div at bounding box center [1128, 15] width 16 height 16
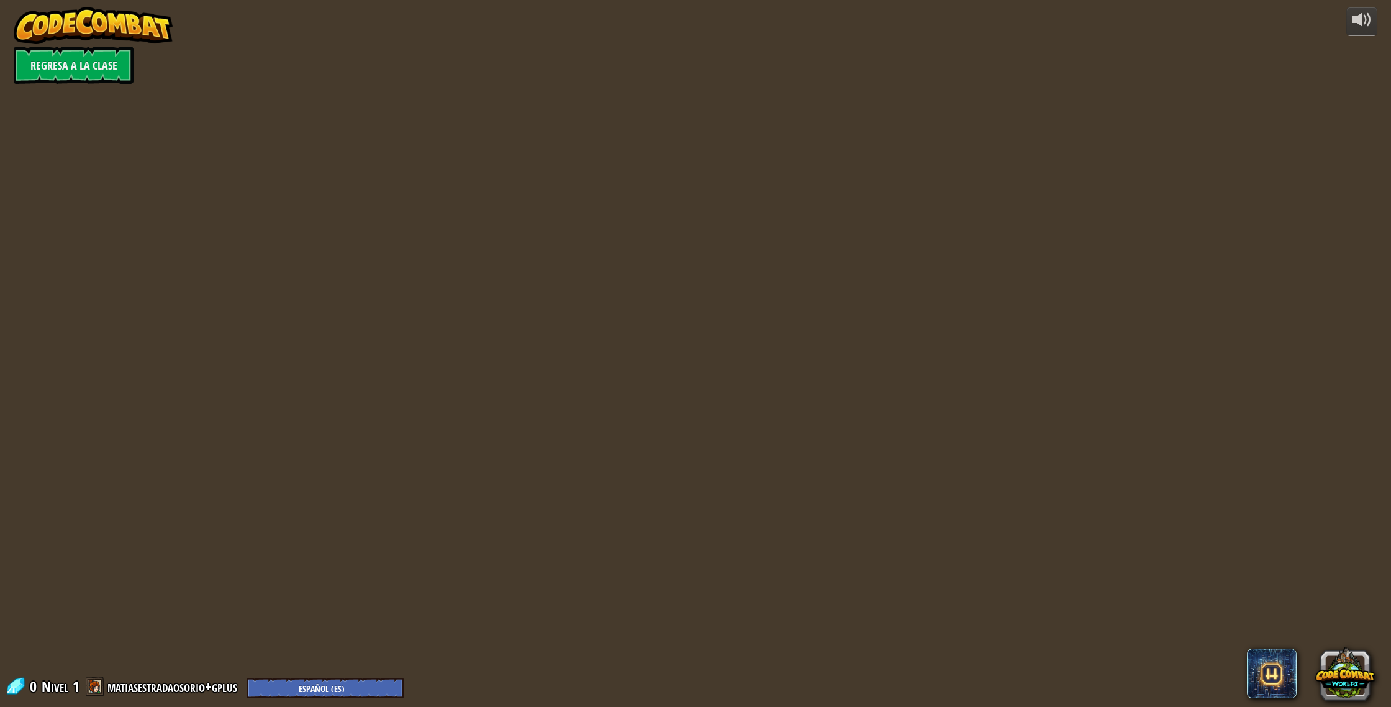
select select "es-ES"
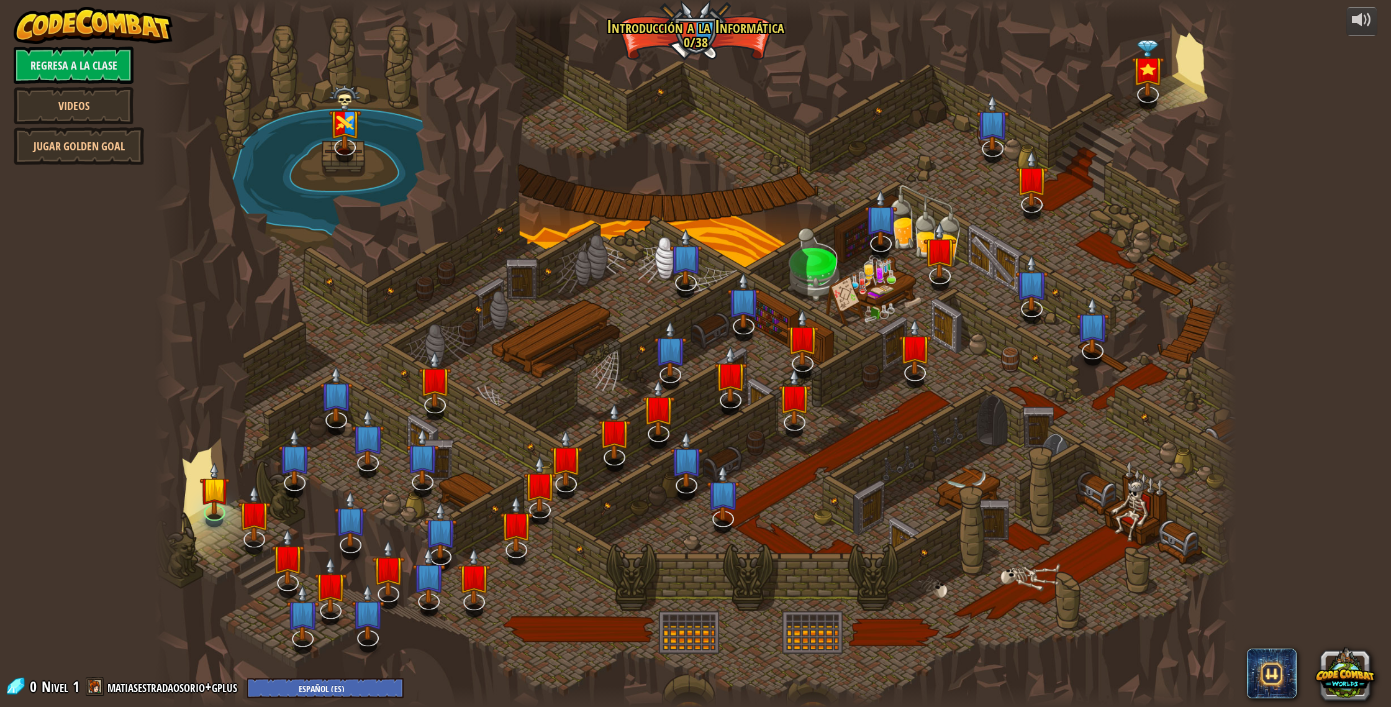
select select "es-ES"
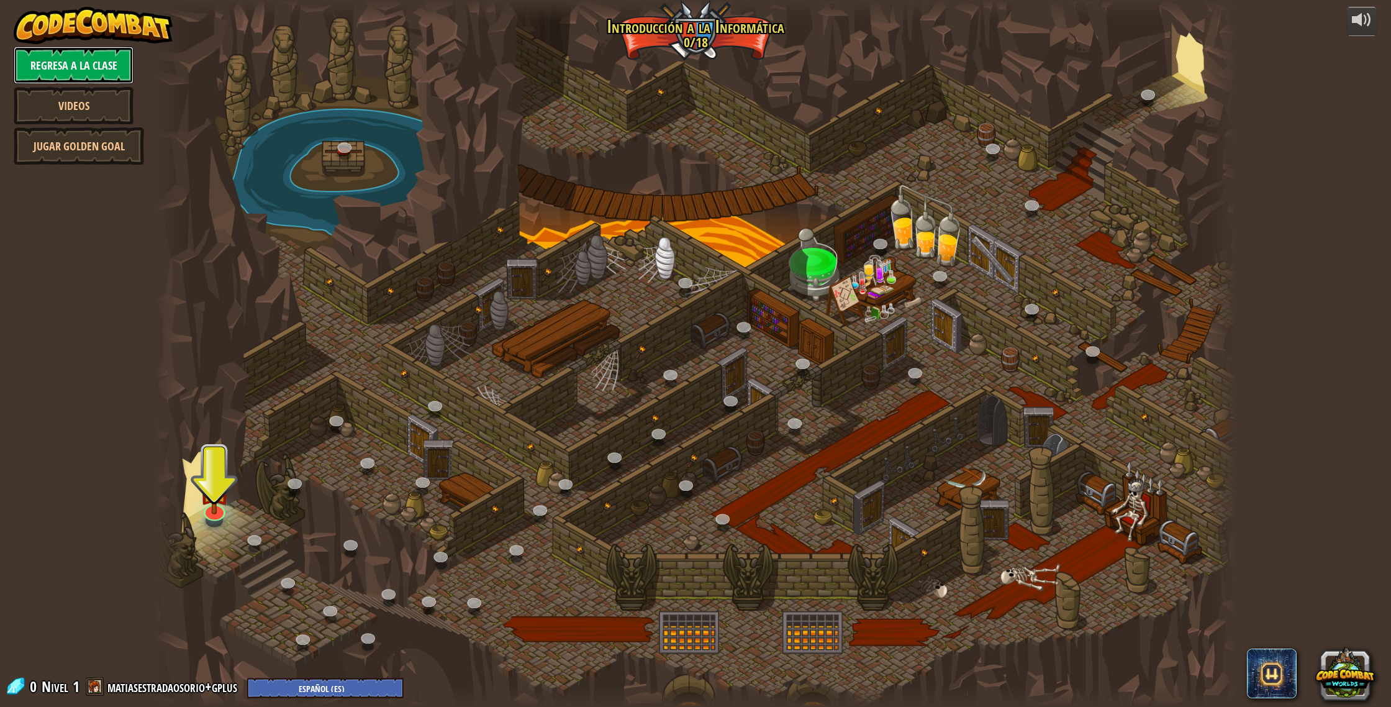
click at [61, 73] on link "Regresa a la clase" at bounding box center [74, 65] width 120 height 37
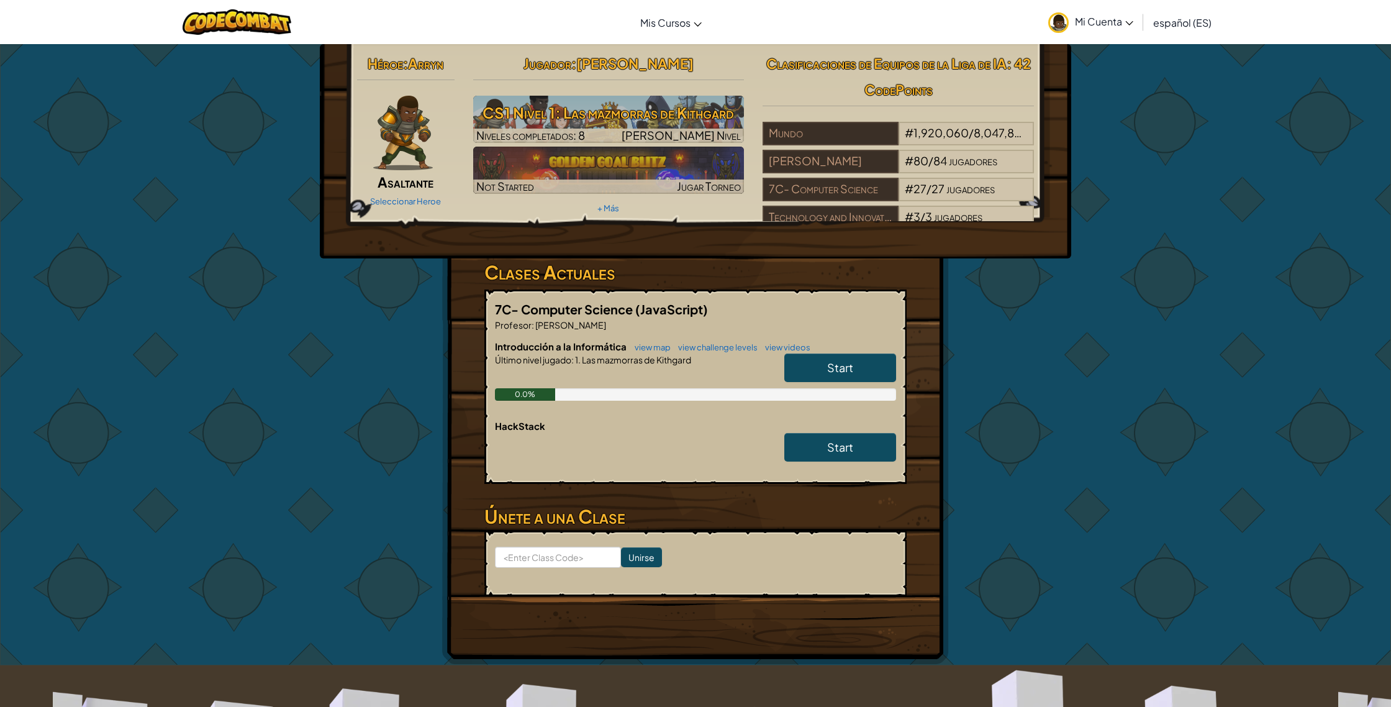
click at [1069, 23] on img at bounding box center [1058, 22] width 20 height 20
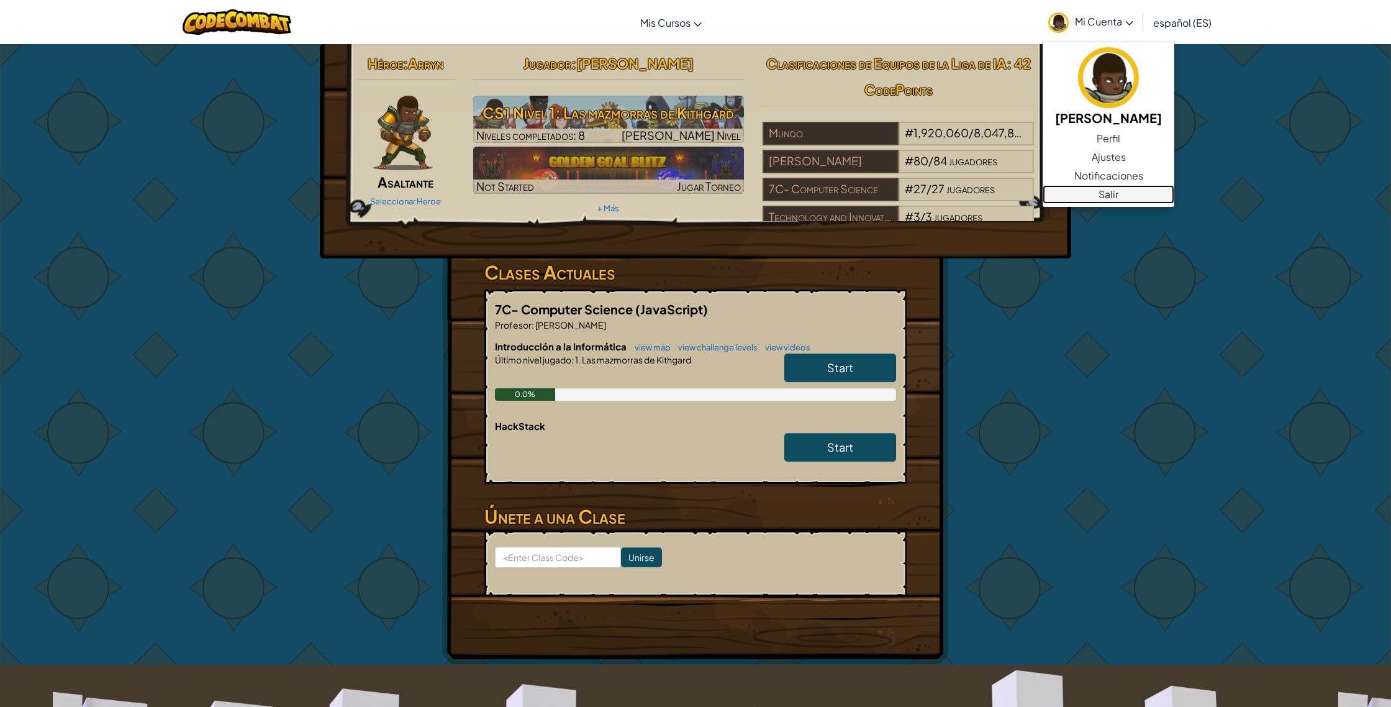
click at [1123, 198] on link "Salir" at bounding box center [1109, 194] width 132 height 19
